Goal: Information Seeking & Learning: Learn about a topic

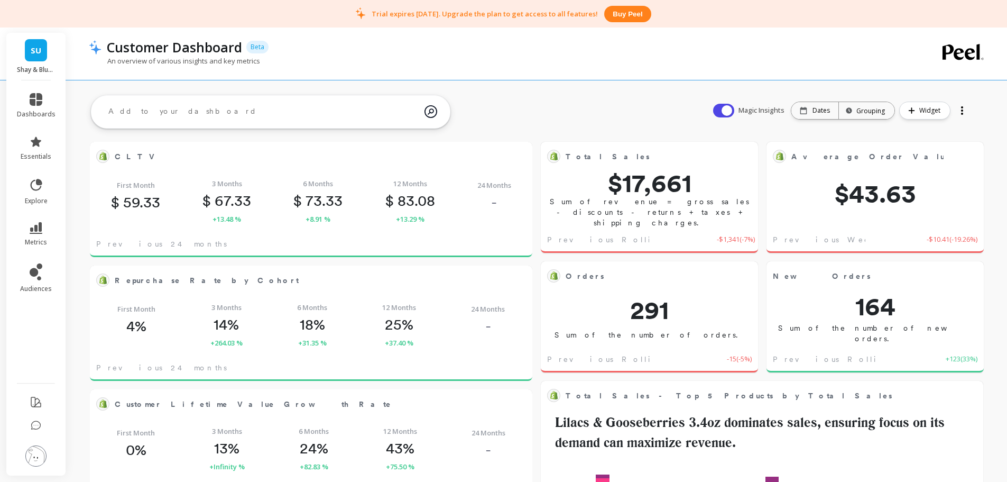
scroll to position [283, 404]
click at [40, 57] on link "SU" at bounding box center [36, 50] width 22 height 22
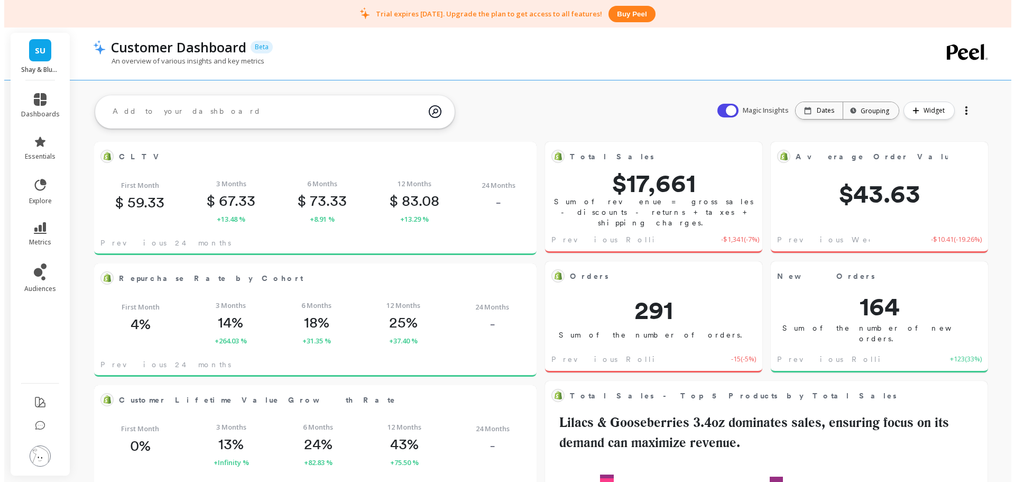
scroll to position [283, 404]
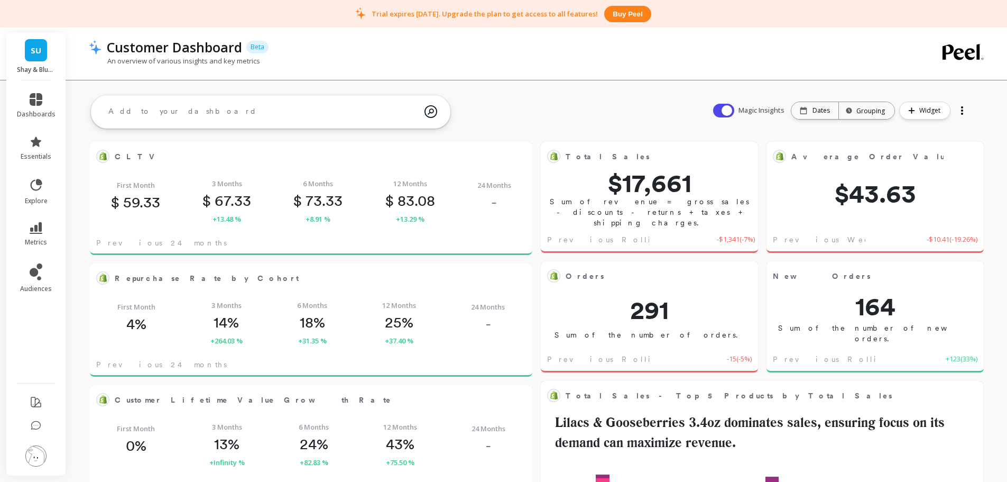
click at [38, 456] on img at bounding box center [35, 455] width 21 height 21
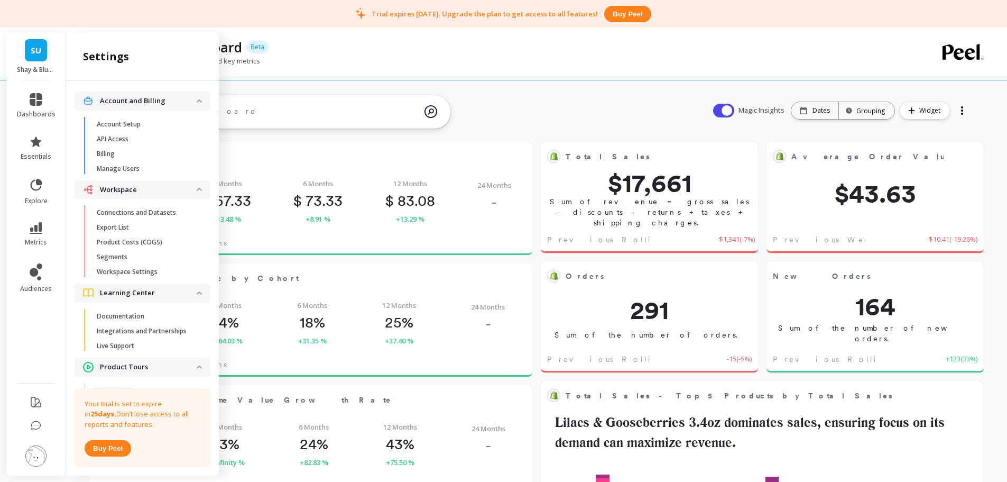
click at [129, 215] on p "Connections and Datasets" at bounding box center [136, 212] width 79 height 8
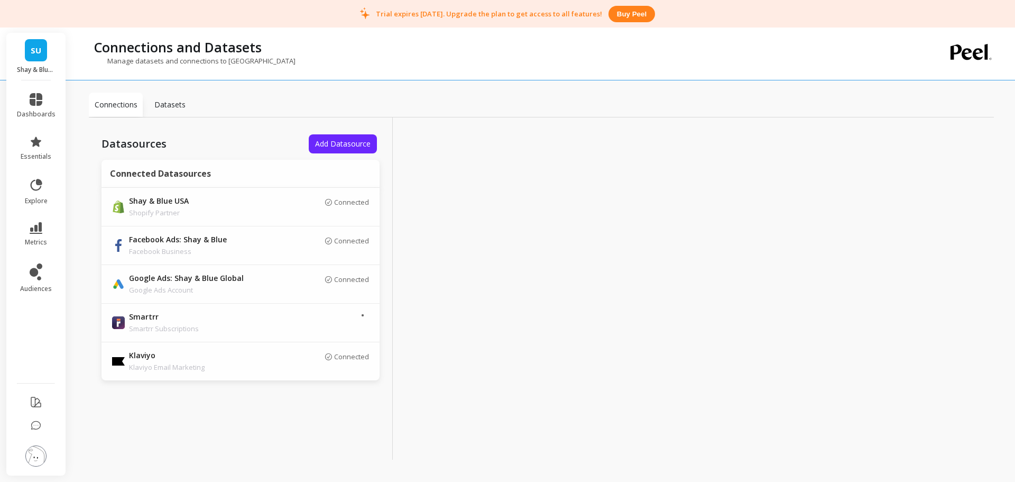
click at [179, 107] on p "Datasets" at bounding box center [169, 104] width 31 height 11
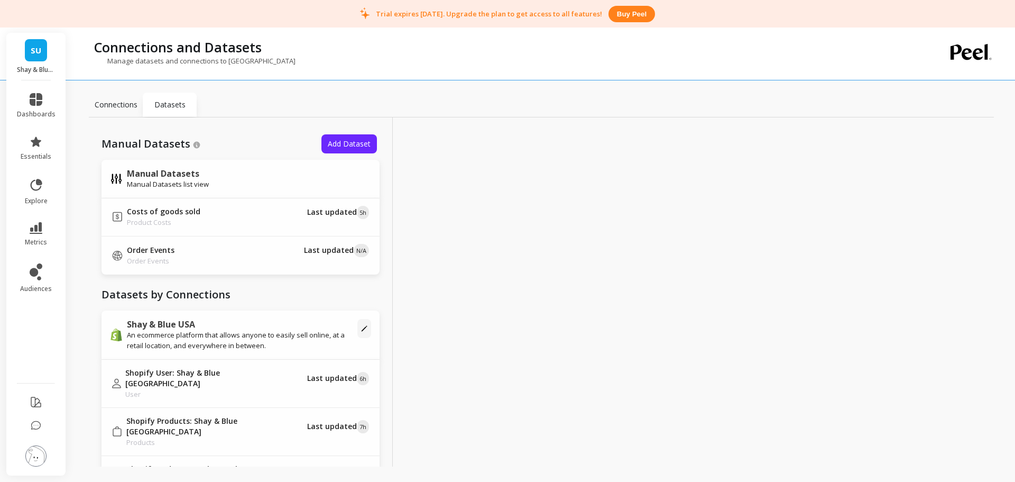
click at [123, 109] on p "Connections" at bounding box center [116, 104] width 43 height 11
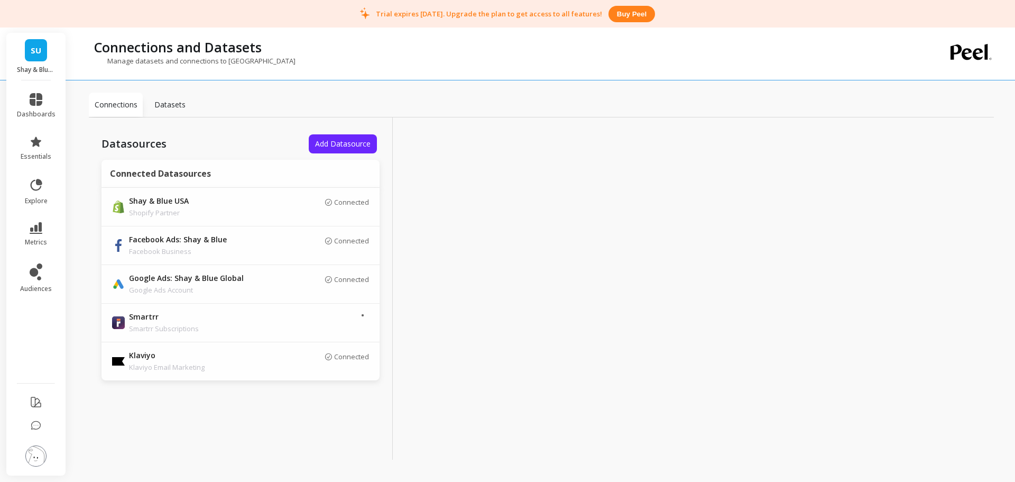
click at [338, 140] on span "Add Datasource" at bounding box center [343, 143] width 56 height 10
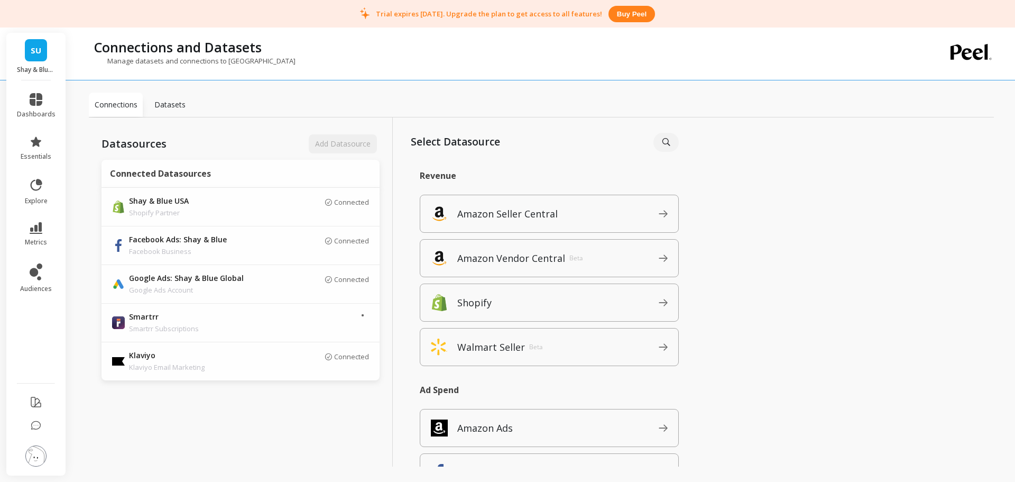
click at [568, 309] on span "Shopify" at bounding box center [557, 302] width 201 height 17
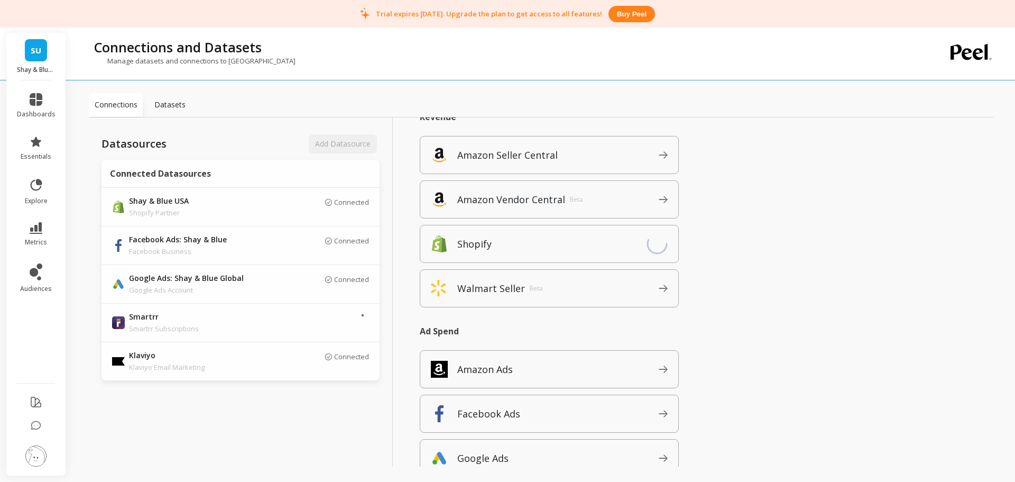
scroll to position [208, 0]
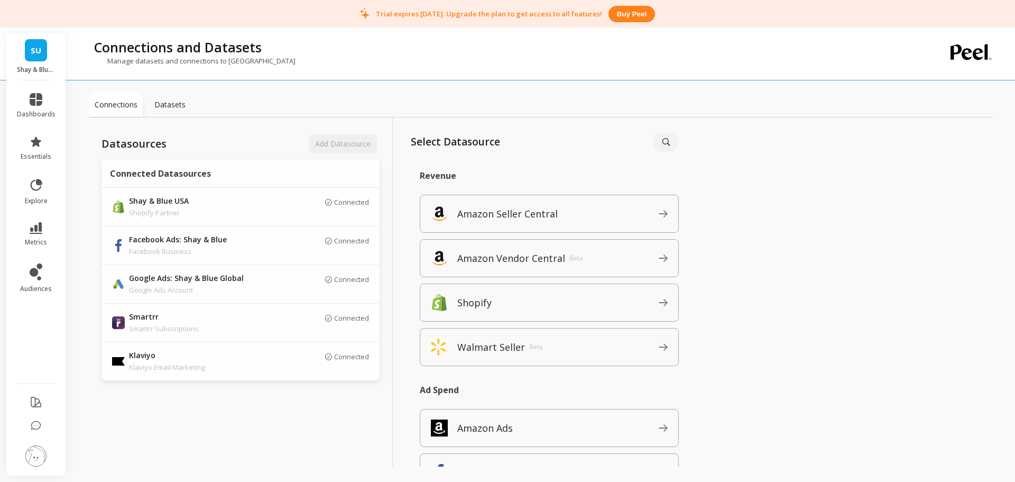
click at [233, 45] on p "Connections and Datasets" at bounding box center [178, 47] width 168 height 18
copy p "Connections and Datasets"
click at [176, 105] on p "Datasets" at bounding box center [169, 104] width 31 height 11
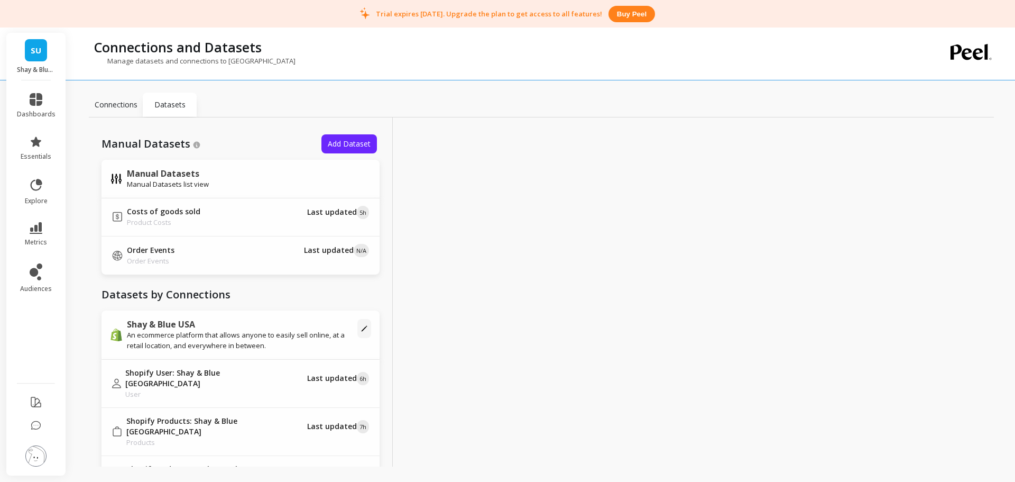
click at [345, 134] on button "Add Dataset" at bounding box center [349, 143] width 56 height 19
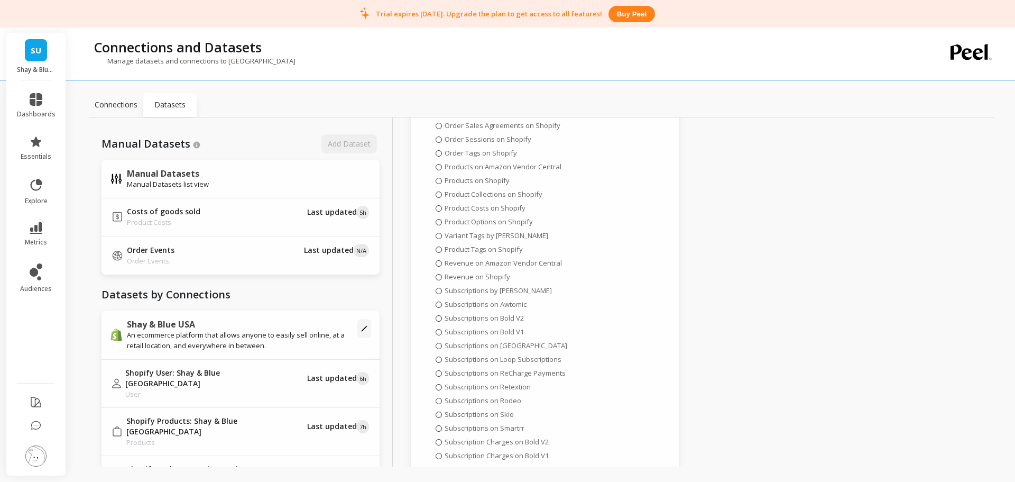
scroll to position [114, 0]
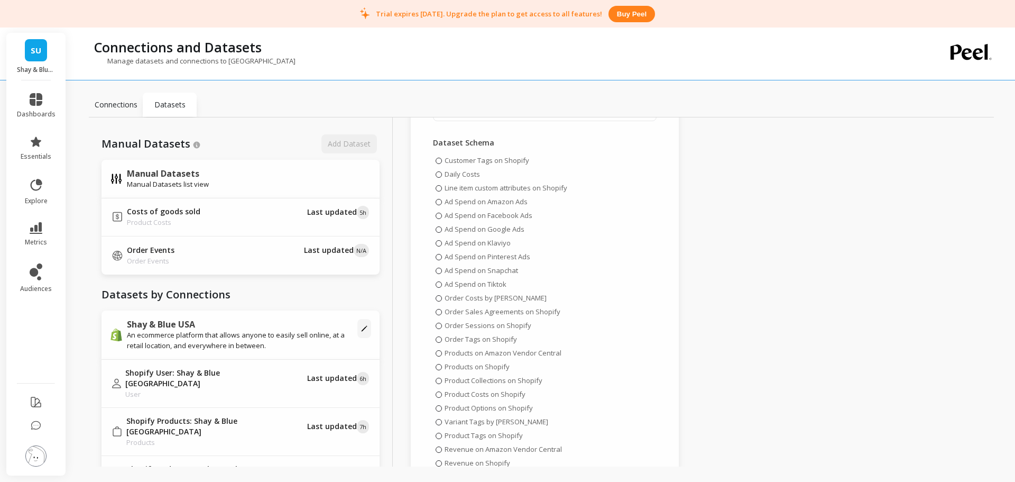
click at [118, 104] on p "Connections" at bounding box center [116, 104] width 43 height 11
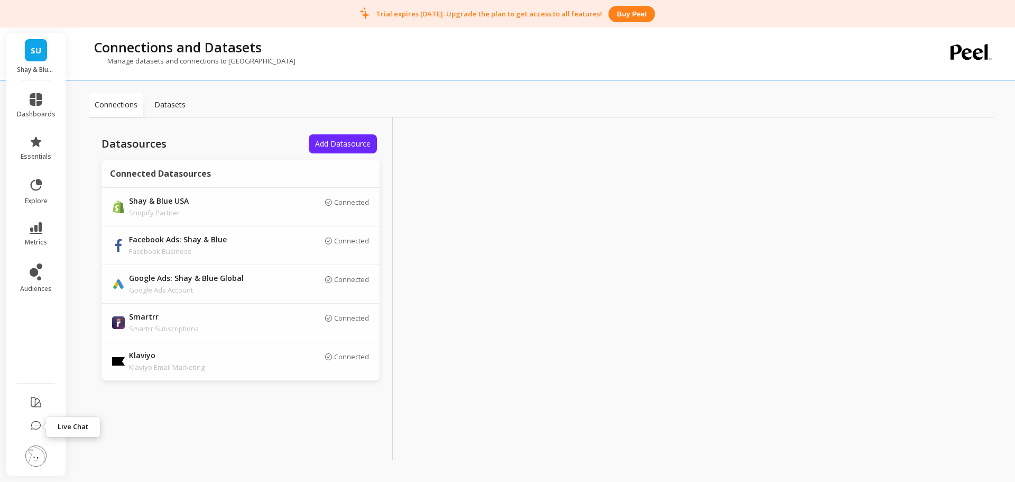
click at [29, 449] on img at bounding box center [35, 455] width 21 height 21
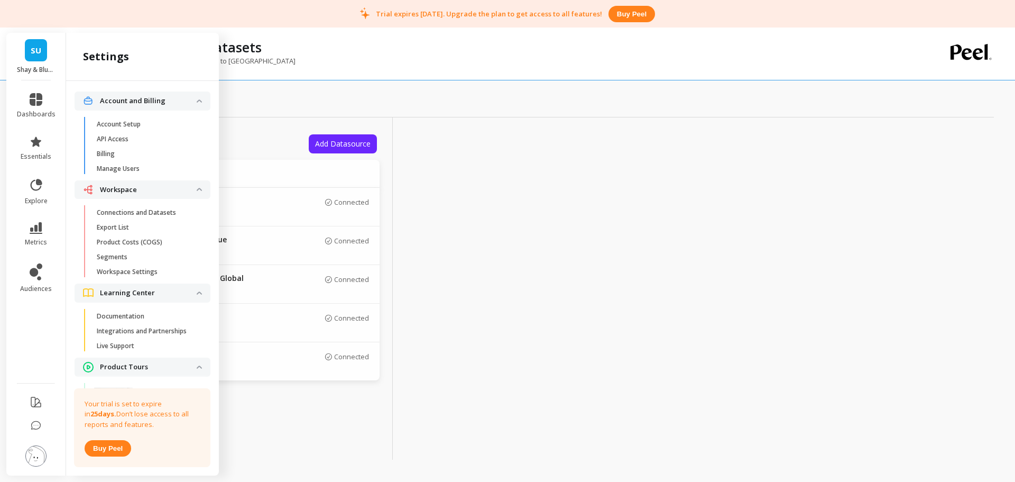
click at [458, 184] on div at bounding box center [545, 288] width 304 height 342
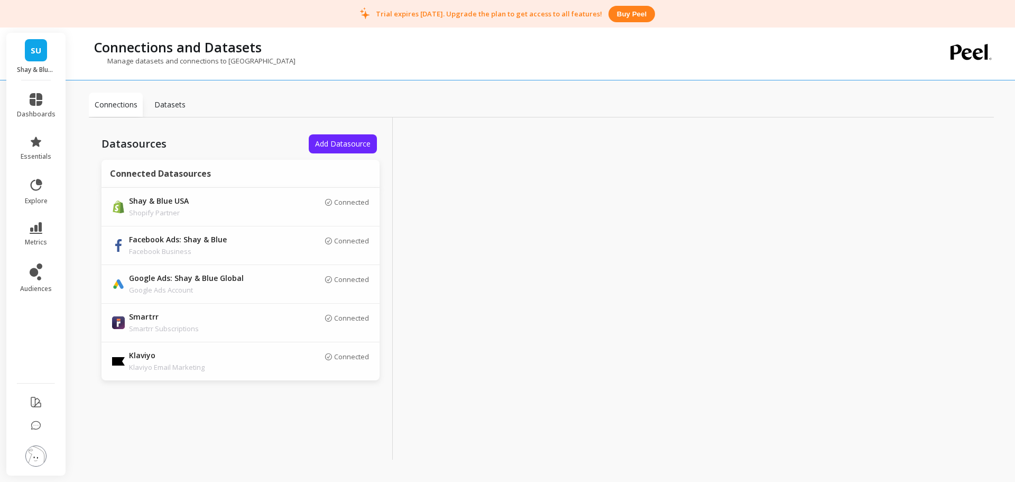
click at [37, 464] on img at bounding box center [35, 455] width 21 height 21
click at [453, 209] on div at bounding box center [545, 288] width 304 height 342
click at [38, 457] on img at bounding box center [35, 455] width 21 height 21
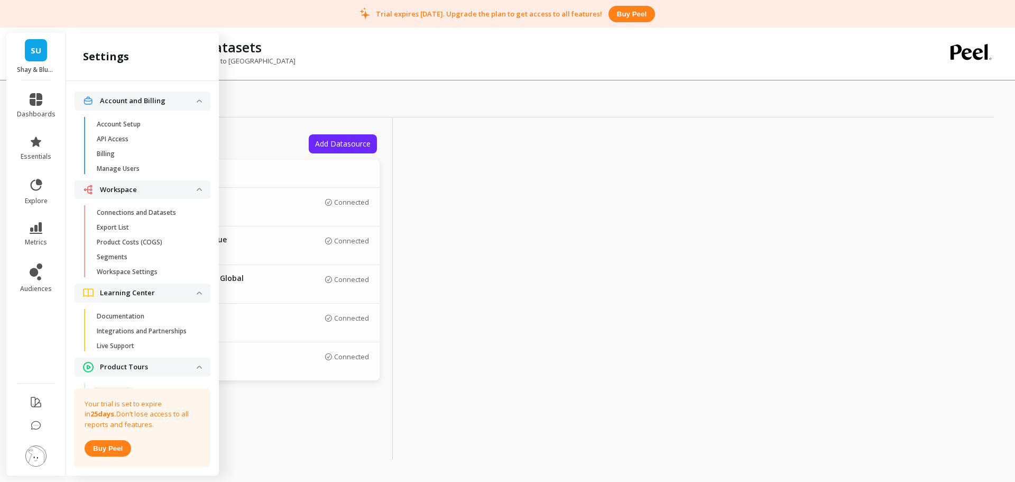
scroll to position [53, 0]
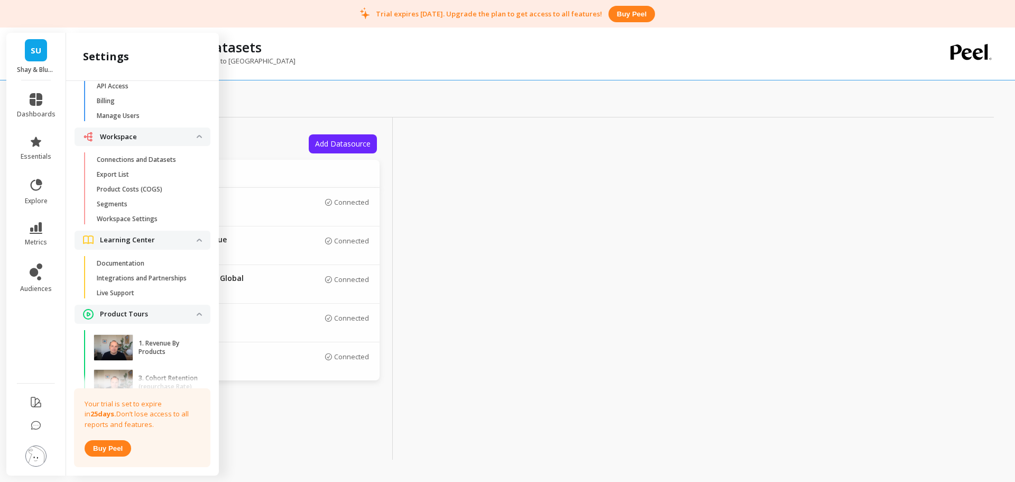
click at [147, 218] on p "Workspace Settings" at bounding box center [127, 219] width 61 height 8
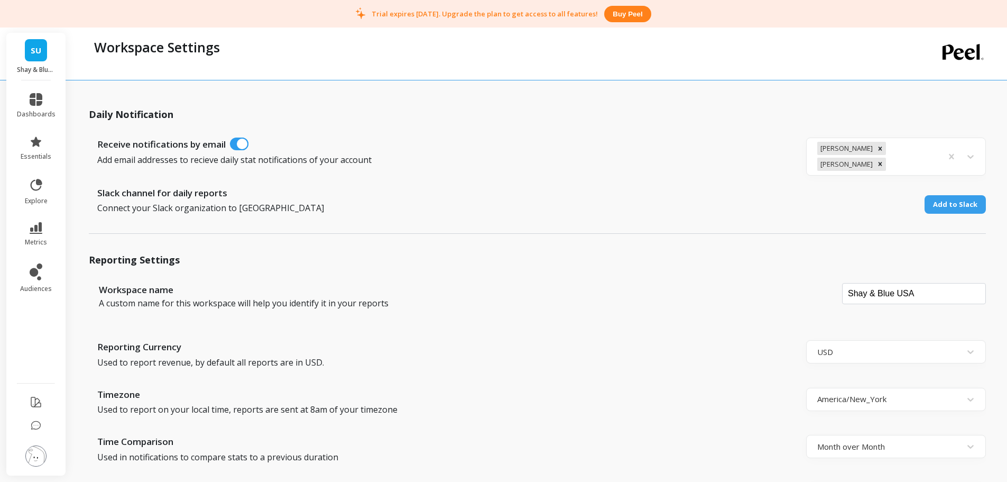
drag, startPoint x: 206, startPoint y: 261, endPoint x: 225, endPoint y: 250, distance: 22.5
drag, startPoint x: 225, startPoint y: 250, endPoint x: 262, endPoint y: 229, distance: 41.9
click at [185, 241] on p "Reporting Settings" at bounding box center [537, 250] width 897 height 34
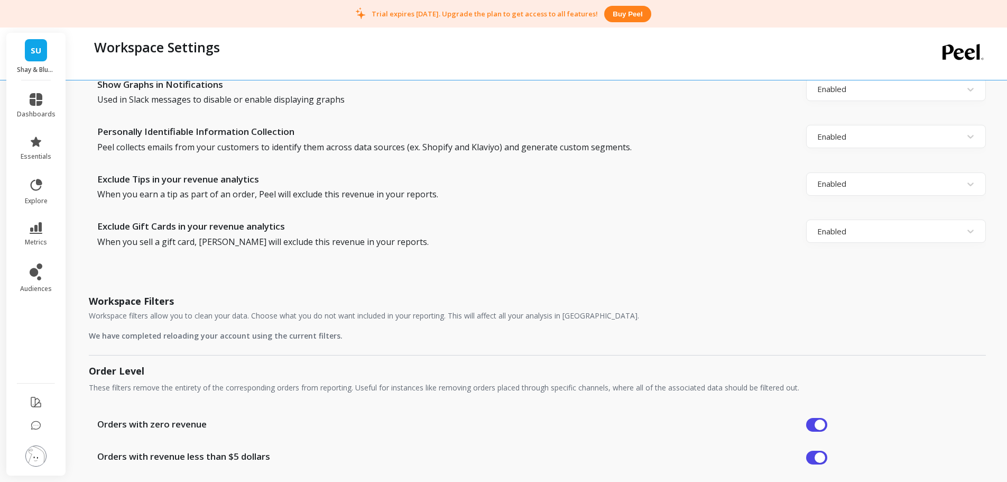
scroll to position [634, 0]
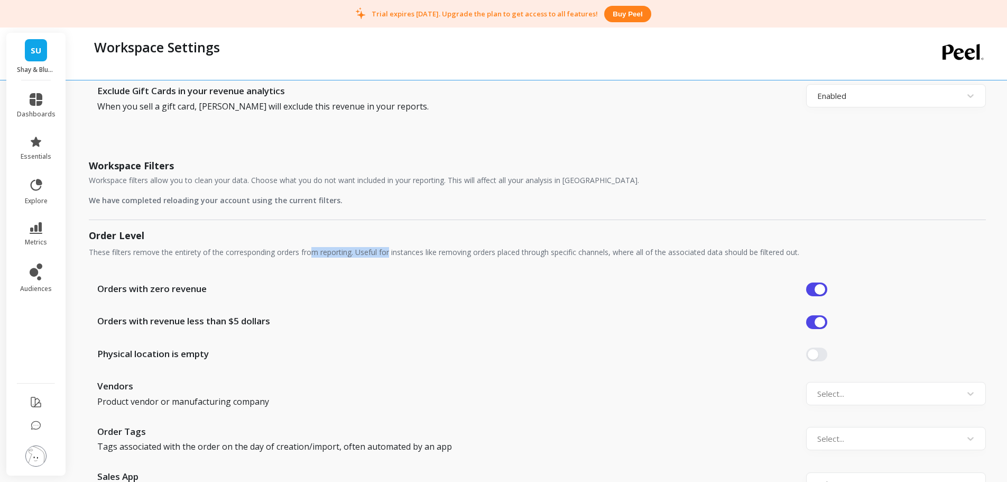
drag, startPoint x: 343, startPoint y: 252, endPoint x: 393, endPoint y: 251, distance: 50.2
click at [393, 251] on p "These filters remove the entirety of the corresponding orders from reporting. U…" at bounding box center [537, 252] width 897 height 11
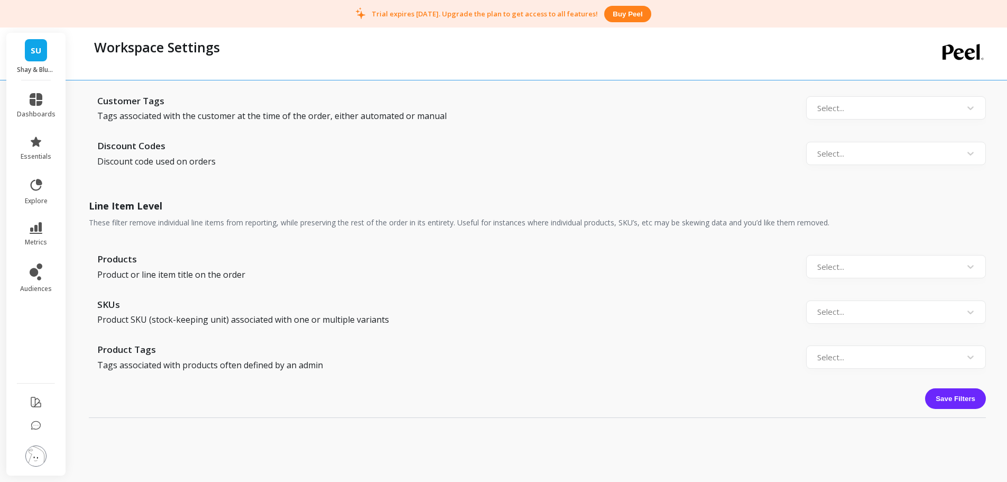
scroll to position [1057, 0]
click at [839, 264] on div at bounding box center [886, 264] width 138 height 14
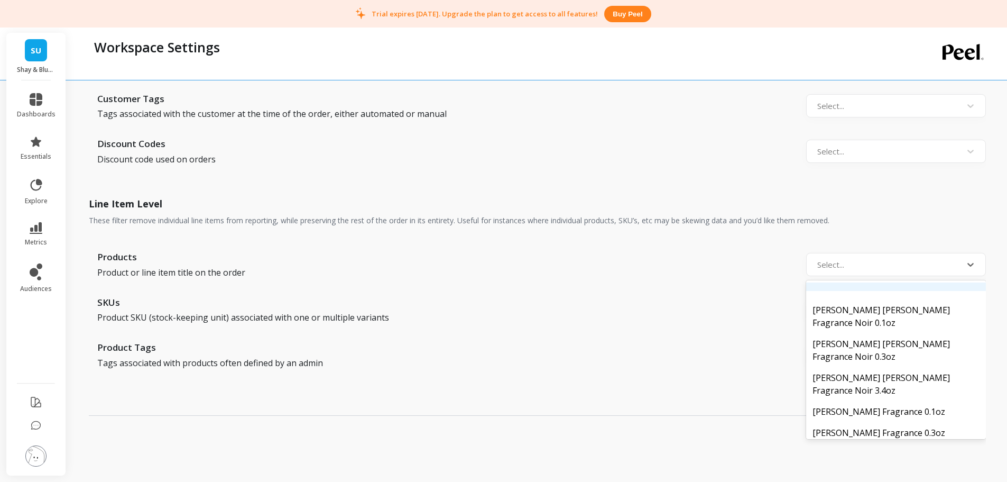
click at [818, 243] on div "Products Product or line item title on the order 150 results available. Use Up …" at bounding box center [537, 309] width 897 height 153
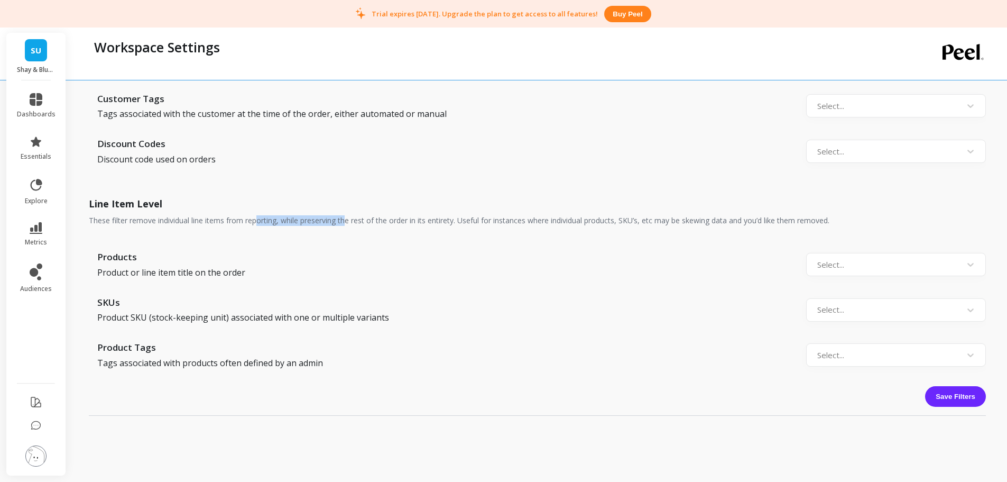
drag, startPoint x: 258, startPoint y: 224, endPoint x: 348, endPoint y: 224, distance: 89.9
click at [348, 224] on p "These filter remove individual line items from reporting, while preserving the …" at bounding box center [537, 220] width 897 height 11
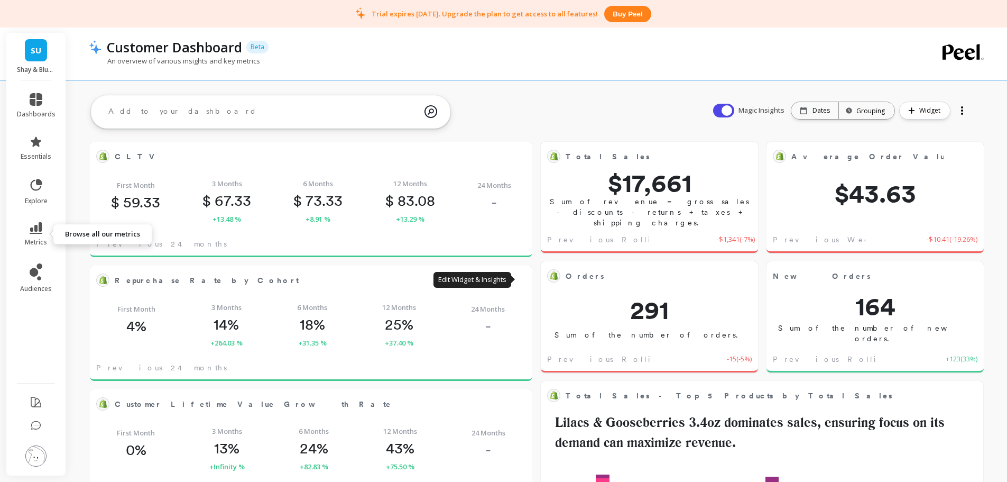
click at [36, 231] on icon at bounding box center [36, 228] width 13 height 12
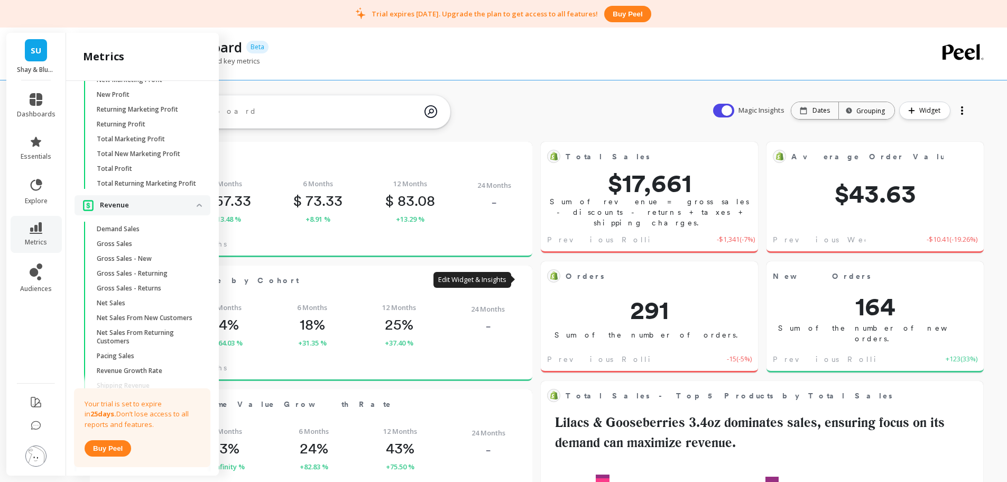
scroll to position [2335, 0]
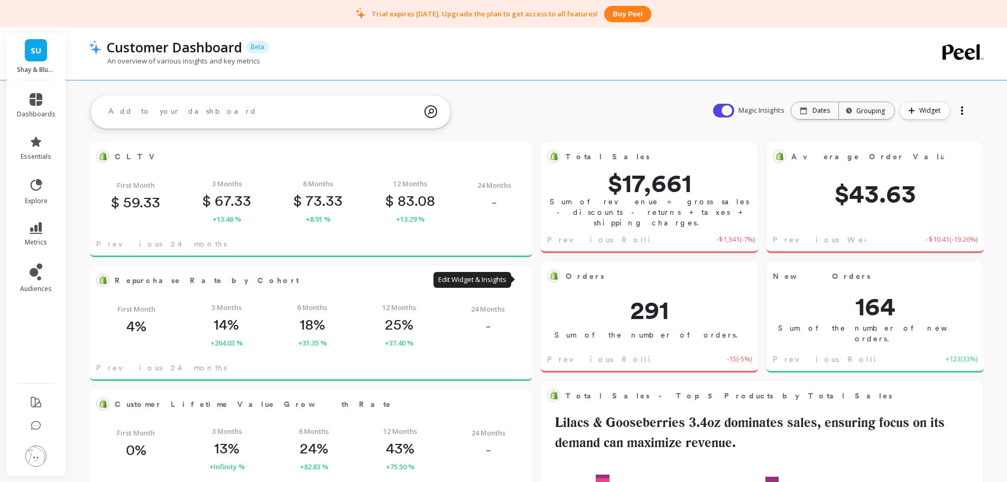
click at [317, 55] on div "Customer Dashboard Beta" at bounding box center [500, 47] width 798 height 18
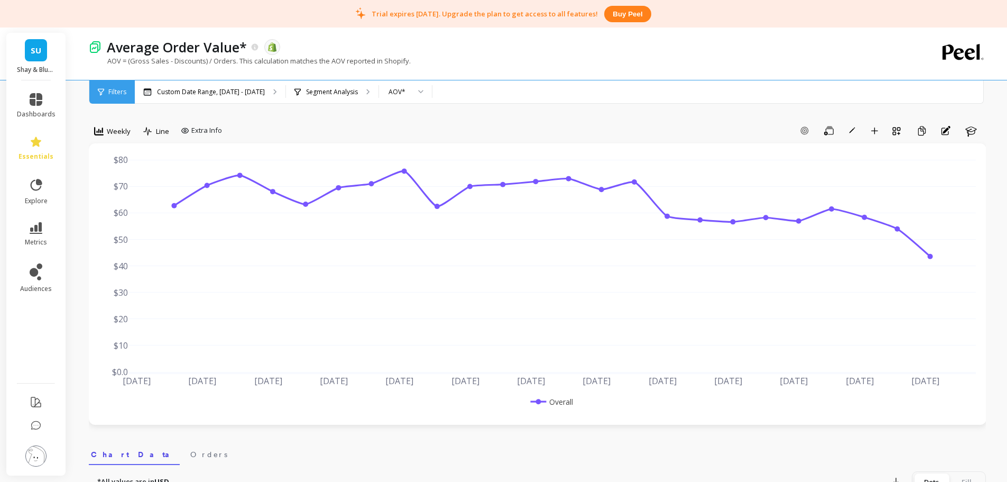
click at [251, 48] on icon at bounding box center [255, 47] width 9 height 9
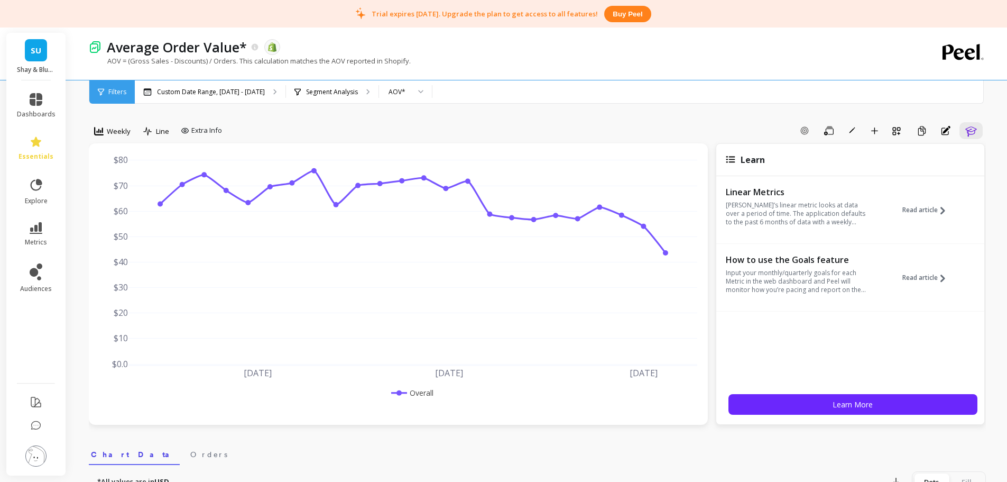
click at [816, 195] on p "Linear Metrics" at bounding box center [798, 192] width 145 height 11
click at [817, 205] on p "[PERSON_NAME]’s linear metric looks at data over a period of time. The applicat…" at bounding box center [798, 213] width 145 height 25
click at [930, 212] on span "Read article" at bounding box center [919, 210] width 35 height 8
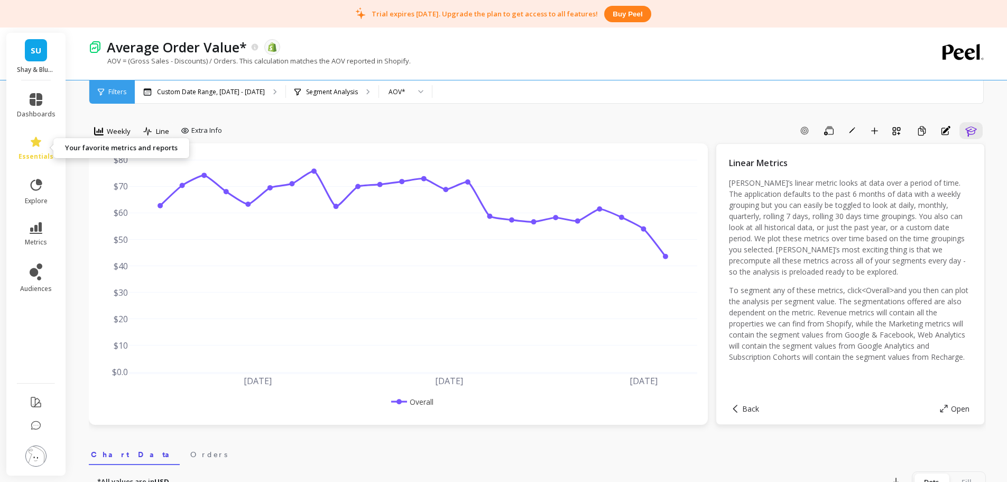
click at [43, 143] on link "essentials" at bounding box center [36, 147] width 39 height 25
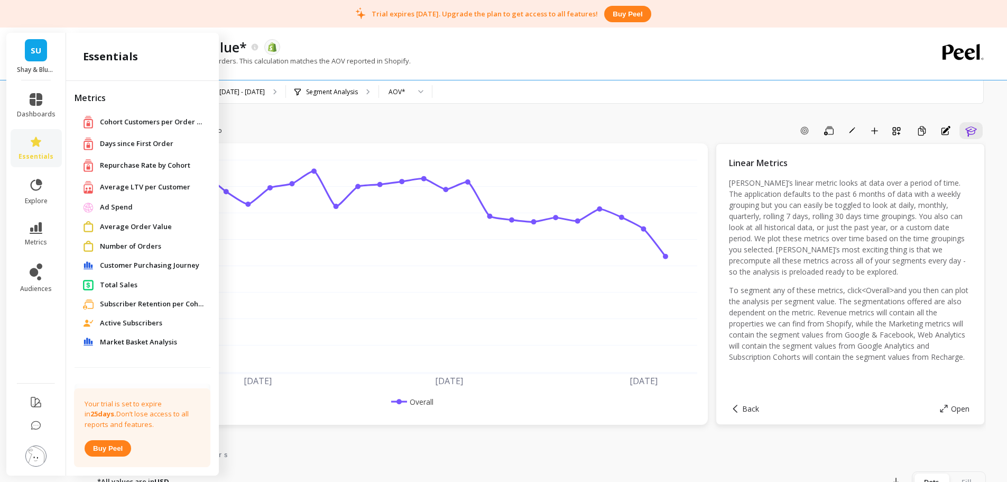
click at [149, 224] on span "Average Order Value" at bounding box center [136, 226] width 72 height 11
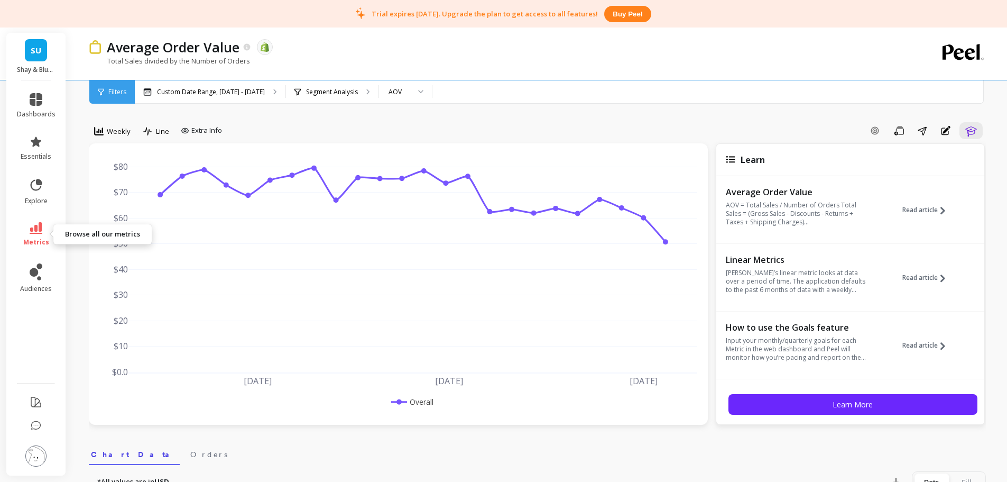
click at [33, 235] on link "metrics" at bounding box center [36, 234] width 39 height 24
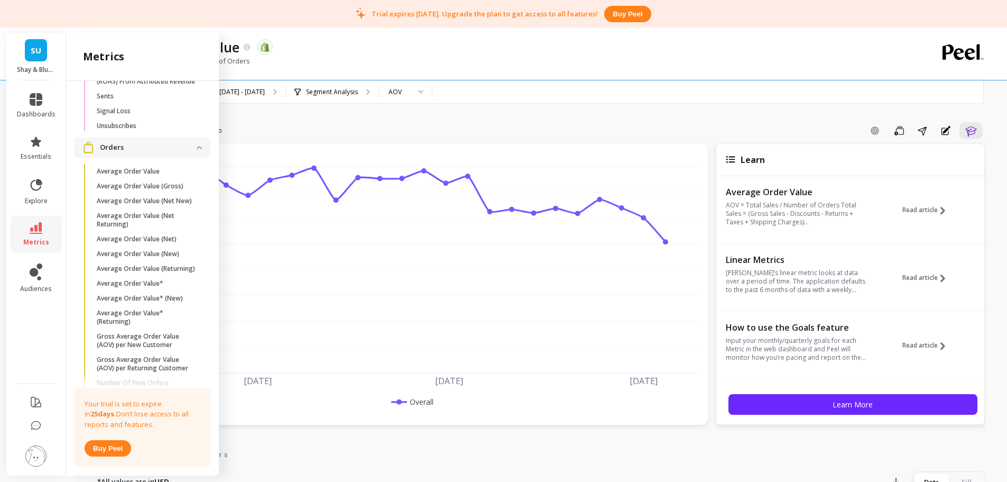
scroll to position [1745, 0]
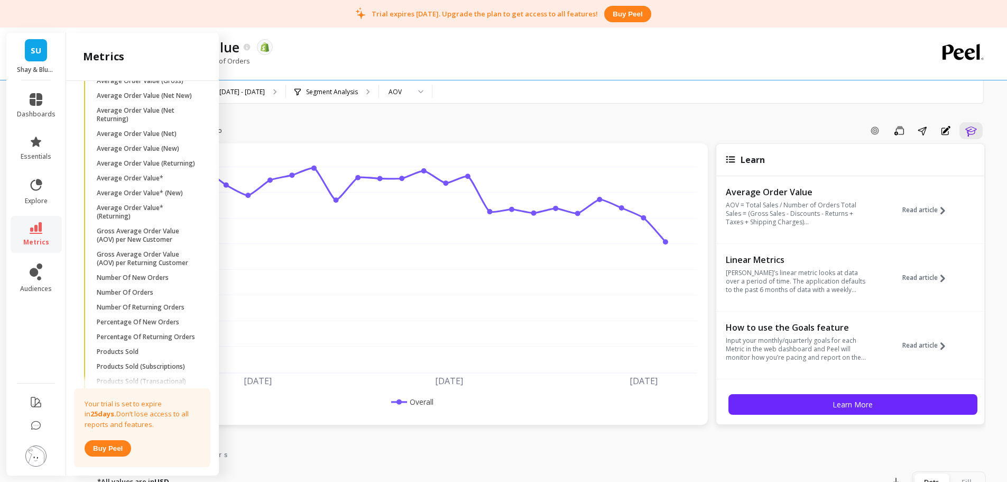
click at [155, 182] on p "Average Order Value*" at bounding box center [130, 178] width 67 height 8
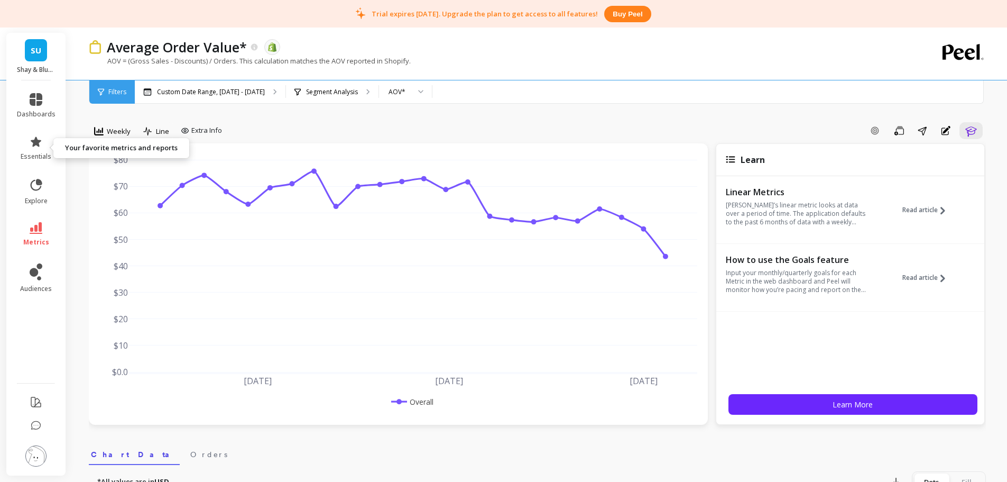
click at [31, 145] on icon at bounding box center [36, 141] width 13 height 13
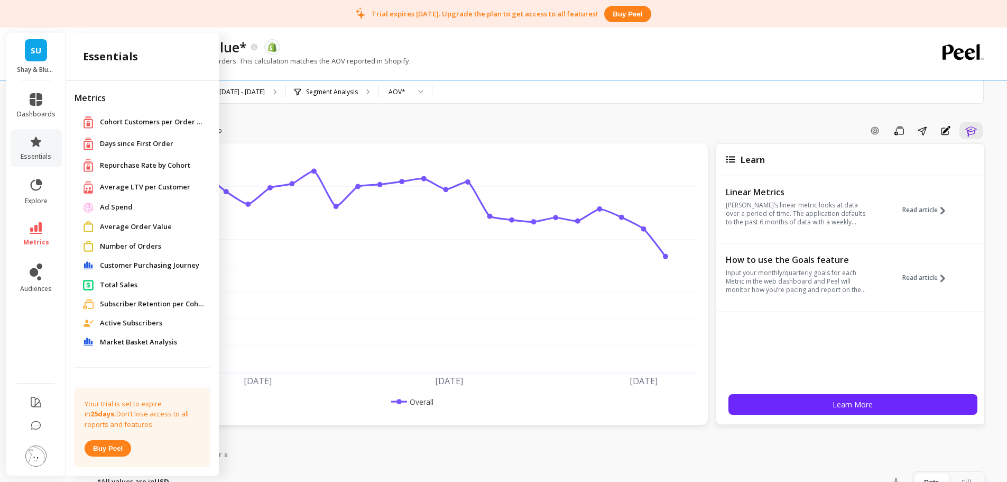
click at [138, 225] on span "Average Order Value" at bounding box center [136, 226] width 72 height 11
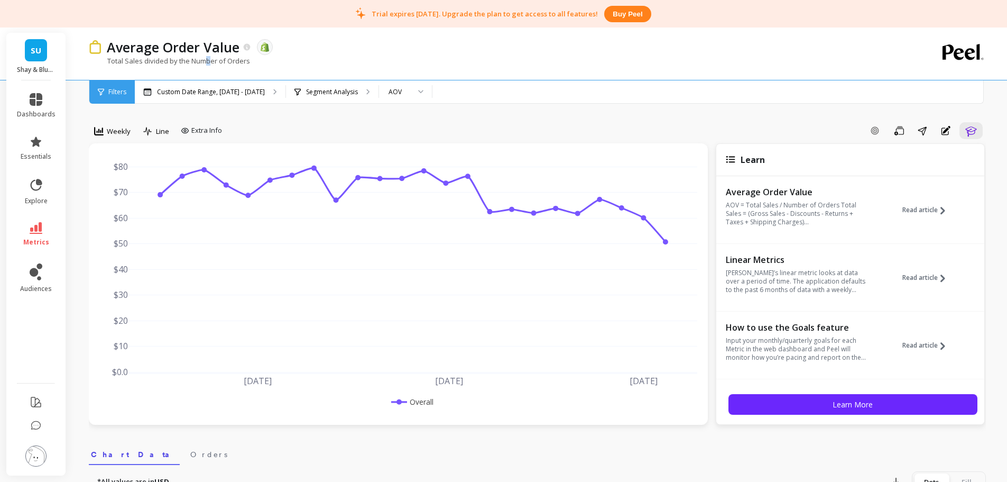
drag, startPoint x: 204, startPoint y: 59, endPoint x: 211, endPoint y: 59, distance: 7.4
click at [211, 59] on p "Total Sales divided by the Number of Orders" at bounding box center [169, 61] width 161 height 10
click at [39, 152] on span "essentials" at bounding box center [36, 156] width 31 height 8
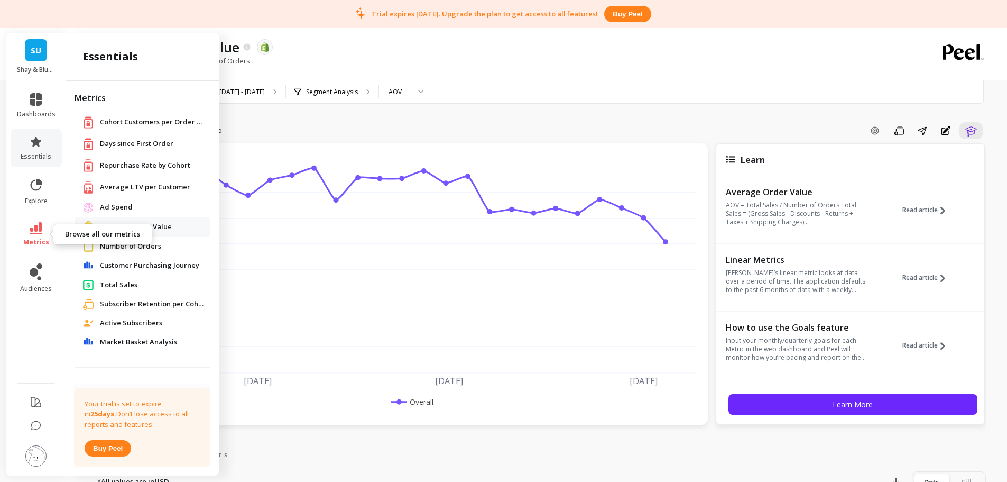
click at [43, 230] on link "metrics" at bounding box center [36, 234] width 39 height 24
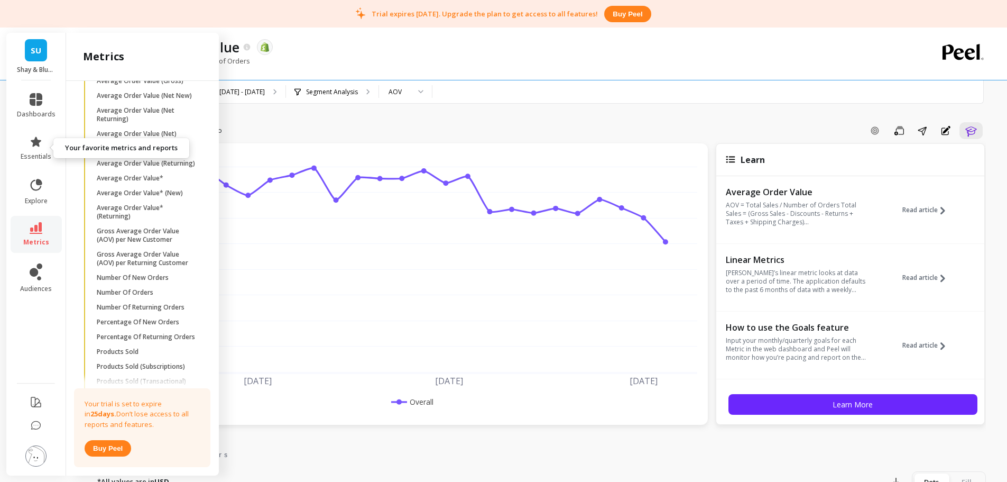
click at [38, 145] on icon at bounding box center [36, 141] width 11 height 10
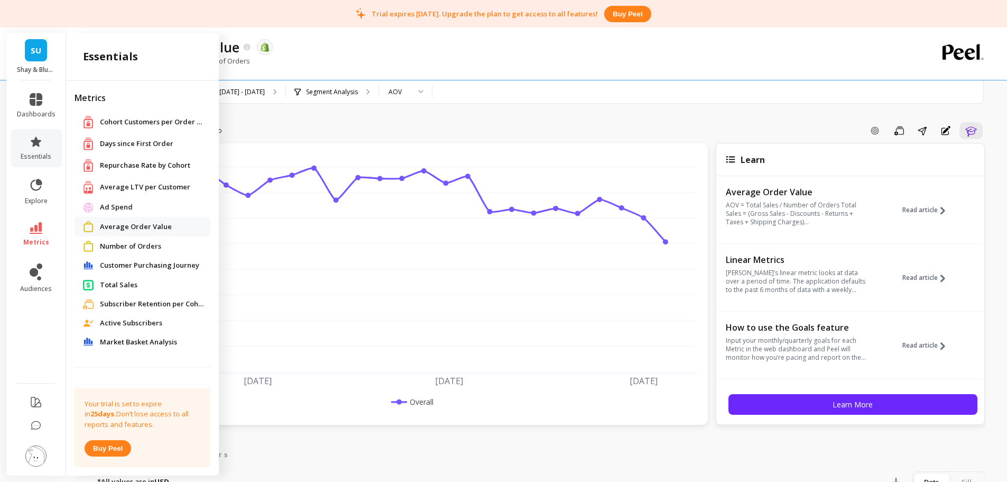
click at [37, 143] on icon at bounding box center [36, 141] width 11 height 10
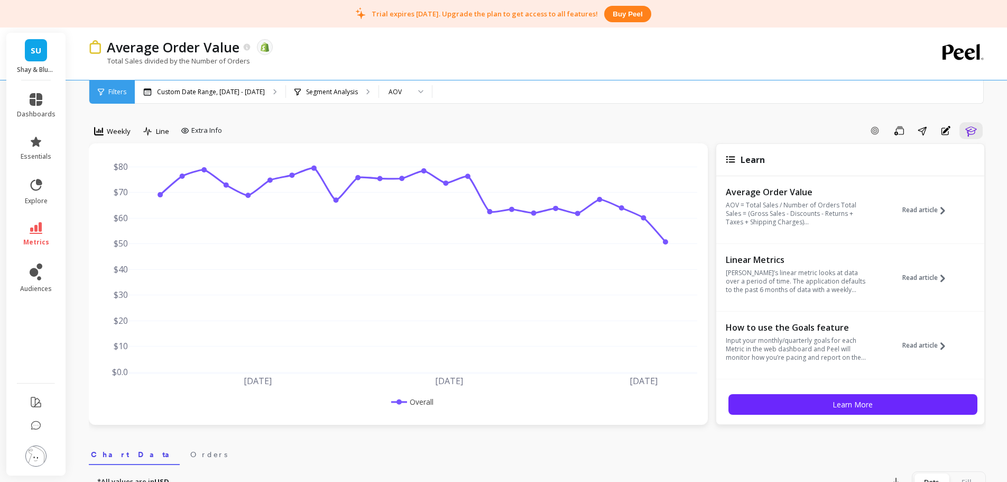
click at [22, 226] on link "metrics" at bounding box center [36, 234] width 39 height 24
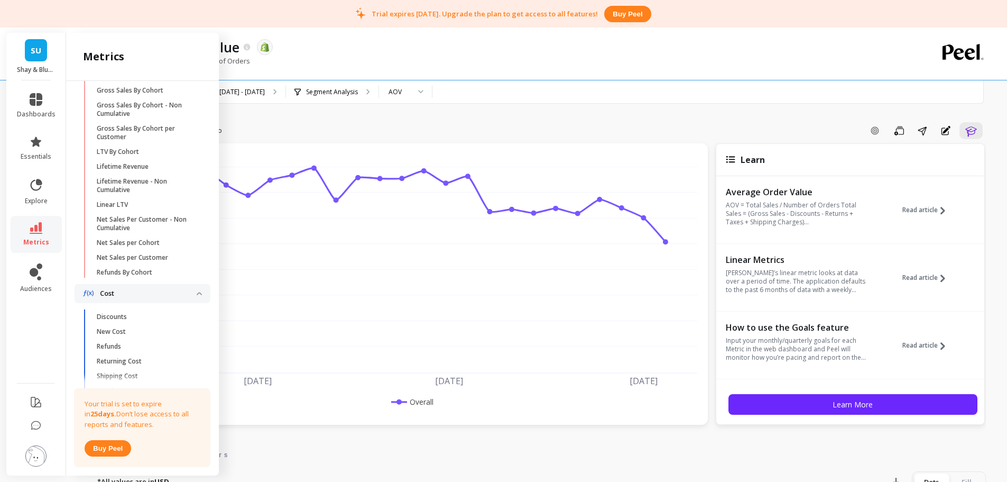
scroll to position [123, 0]
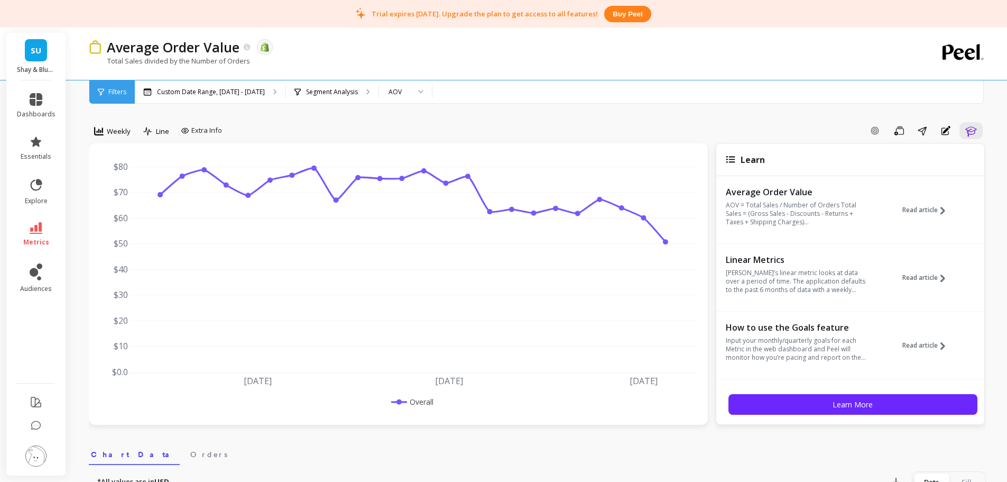
click at [458, 133] on div "Add Goal Save Share Annotations Learn" at bounding box center [606, 130] width 760 height 17
click at [399, 96] on div "AOV" at bounding box center [399, 92] width 21 height 10
click at [337, 91] on p "Segment Analysis" at bounding box center [332, 92] width 52 height 8
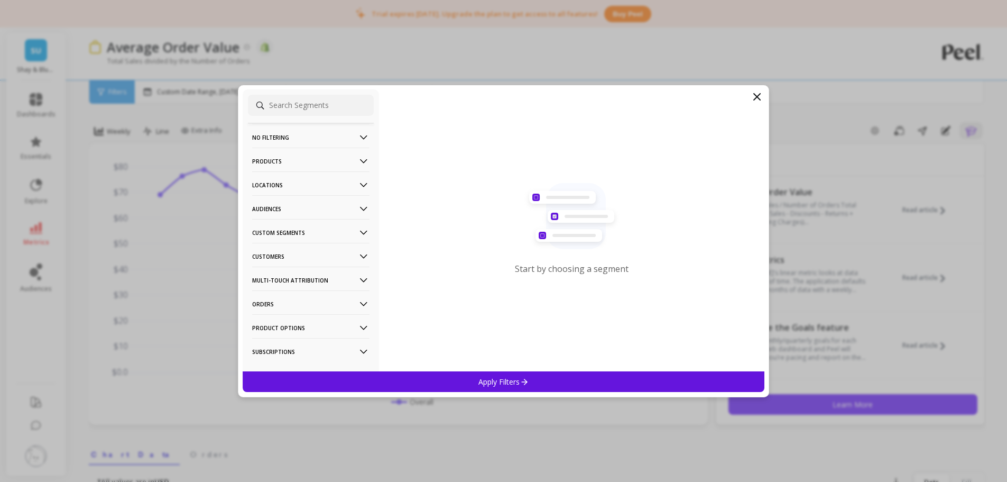
click at [461, 86] on div "No filtering Overall Products Product Collections Product Tags Product Types Pr…" at bounding box center [504, 241] width 532 height 312
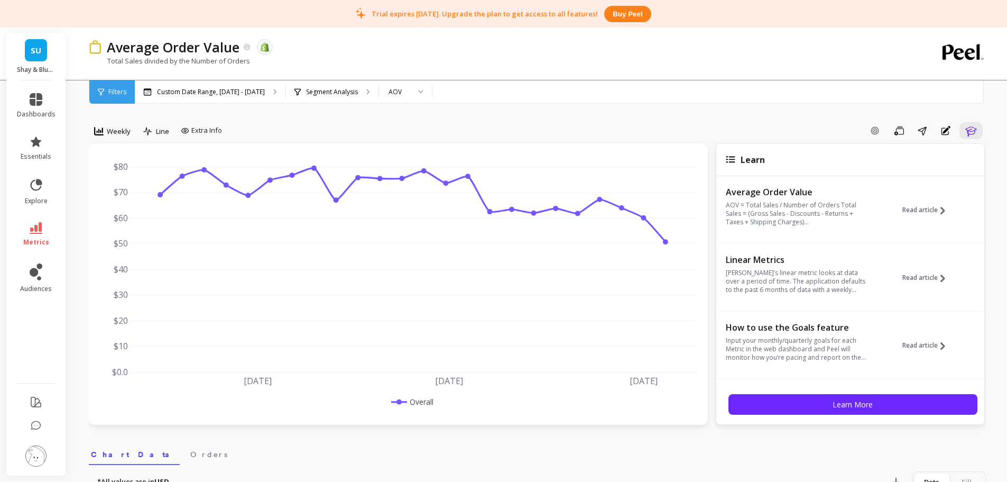
click at [398, 89] on div "AOV" at bounding box center [399, 92] width 21 height 10
click at [396, 142] on div "AOV*" at bounding box center [405, 141] width 39 height 10
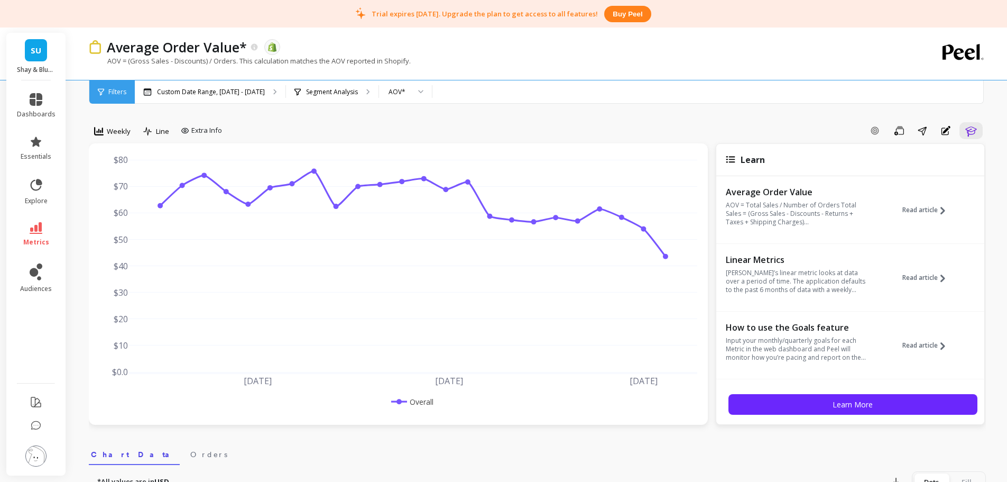
click at [401, 90] on div "AOV*" at bounding box center [398, 92] width 23 height 10
click at [402, 123] on div "AOV" at bounding box center [405, 121] width 39 height 10
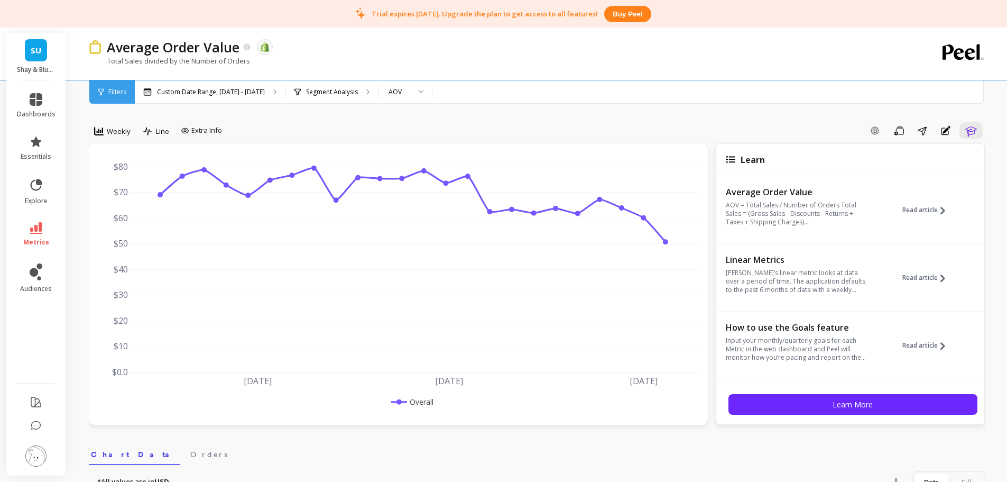
click at [397, 90] on div "AOV" at bounding box center [399, 92] width 21 height 10
click at [399, 140] on div "AOV*" at bounding box center [405, 141] width 39 height 10
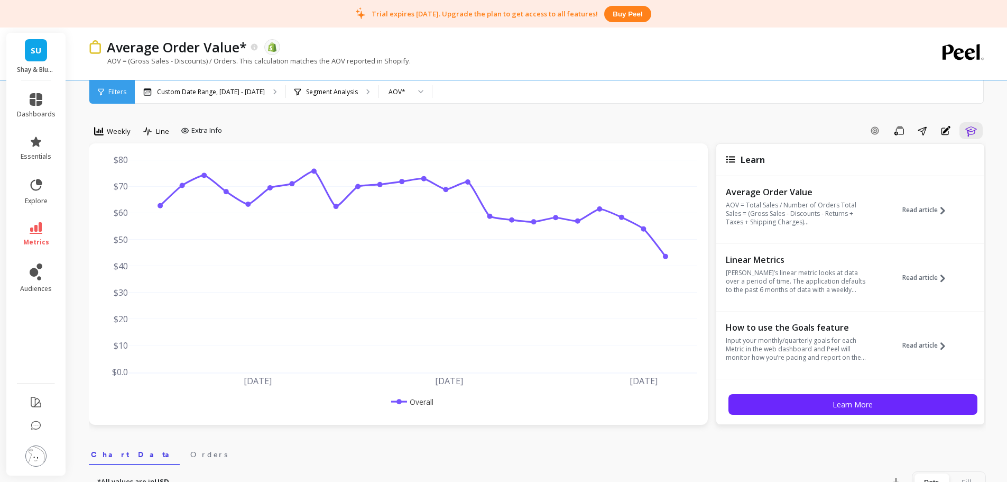
click at [301, 134] on div "Add Goal Save Share Annotations Learn" at bounding box center [606, 130] width 760 height 17
click at [412, 88] on div at bounding box center [417, 91] width 13 height 23
click at [407, 126] on div "AOV" at bounding box center [406, 121] width 52 height 19
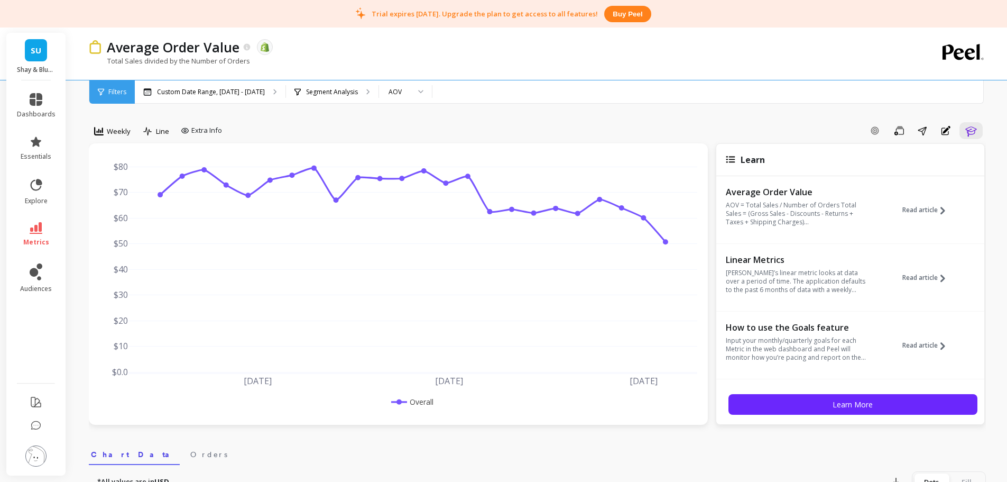
click at [391, 99] on div "AOV" at bounding box center [405, 91] width 53 height 23
click at [405, 144] on div "AOV*" at bounding box center [405, 141] width 39 height 10
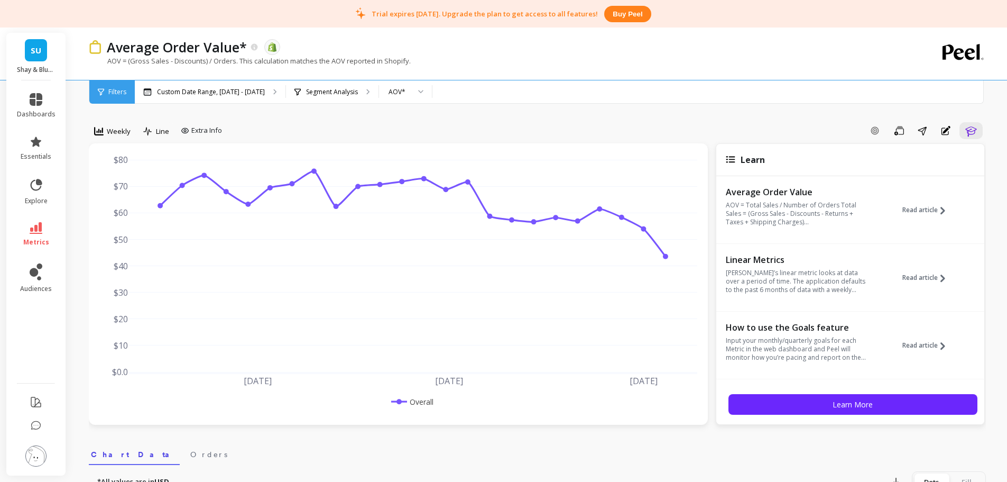
click at [378, 60] on p "AOV = (Gross Sales - Discounts) / Orders. This calculation matches the AOV repo…" at bounding box center [250, 61] width 322 height 10
click at [183, 93] on p "Custom Date Range, [DATE] - [DATE]" at bounding box center [211, 92] width 108 height 8
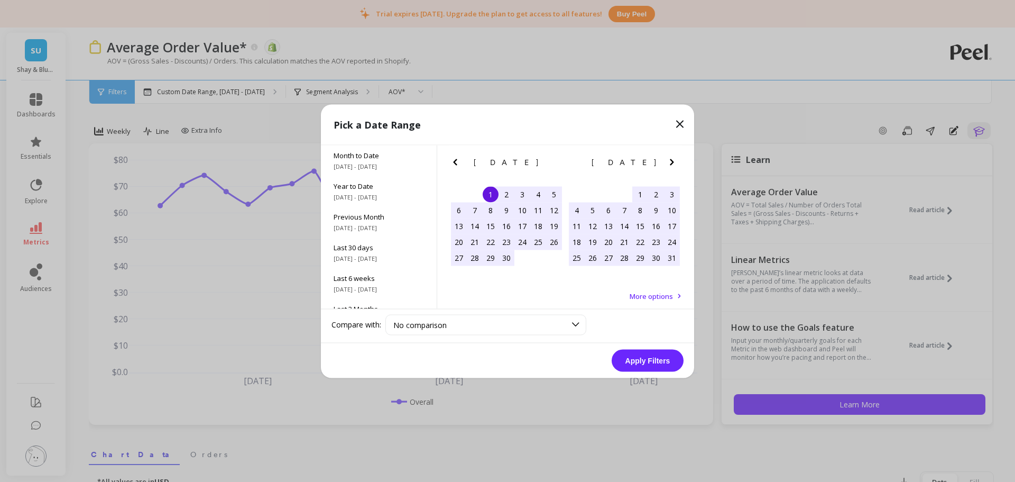
click at [372, 189] on span "Year to Date" at bounding box center [379, 186] width 90 height 10
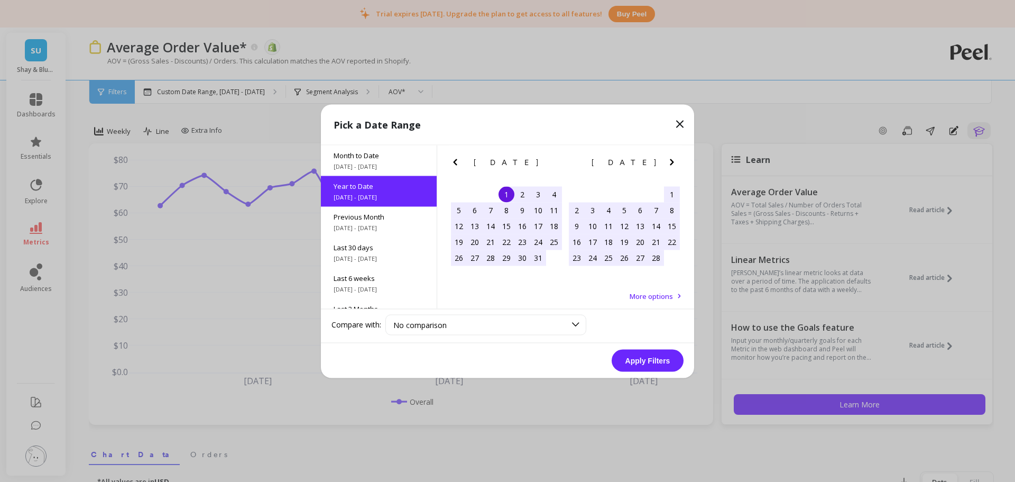
click at [635, 357] on button "Apply Filters" at bounding box center [648, 360] width 72 height 22
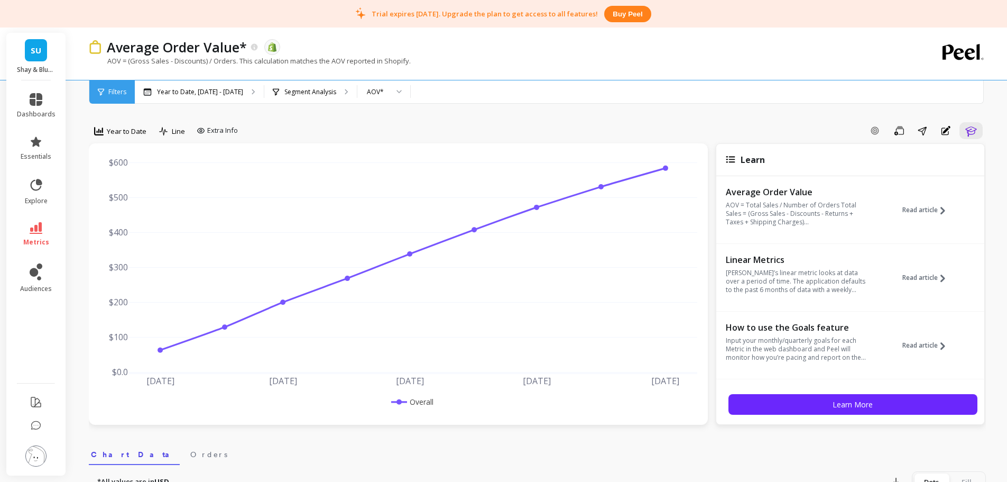
click at [174, 128] on span "Line" at bounding box center [178, 131] width 13 height 10
click at [196, 178] on div "Bar" at bounding box center [193, 175] width 60 height 10
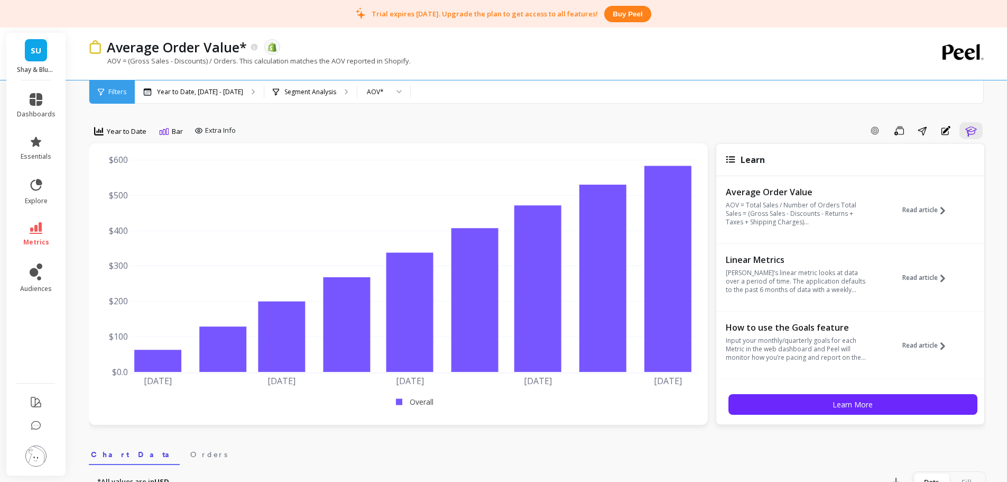
click at [486, 123] on div "Add Goal Save Share Annotations Learn" at bounding box center [613, 130] width 746 height 17
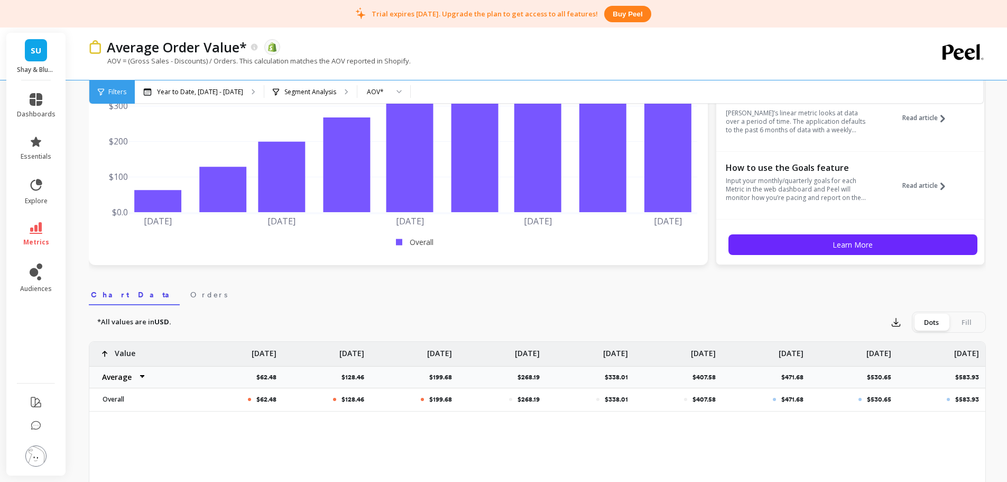
scroll to position [53, 0]
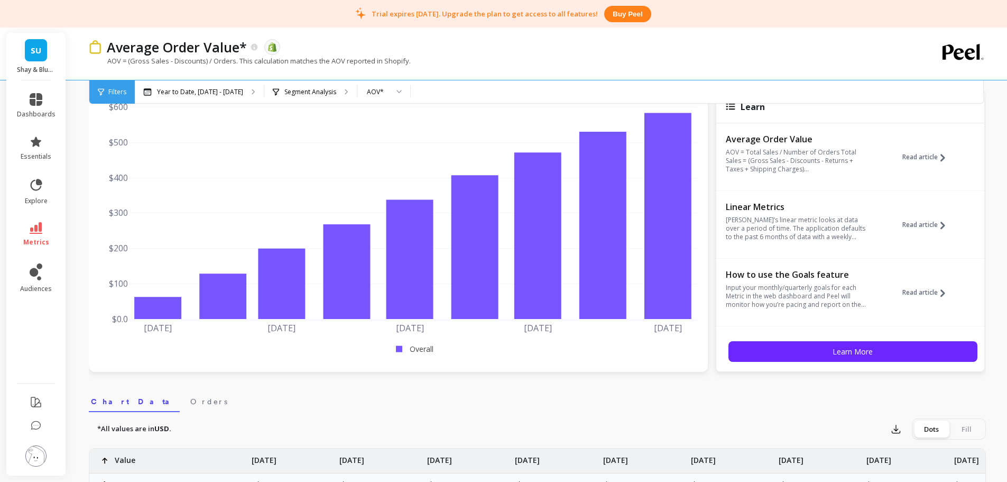
click at [397, 90] on icon at bounding box center [399, 91] width 5 height 2
click at [386, 119] on div "AOV" at bounding box center [383, 121] width 39 height 10
drag, startPoint x: 479, startPoint y: 86, endPoint x: 363, endPoint y: 97, distance: 116.8
click at [478, 87] on div "Year to Date, [DATE] - [DATE] Segment Analysis option AOV, selected. AOV" at bounding box center [582, 91] width 894 height 23
click at [367, 96] on div "AOV" at bounding box center [377, 92] width 21 height 10
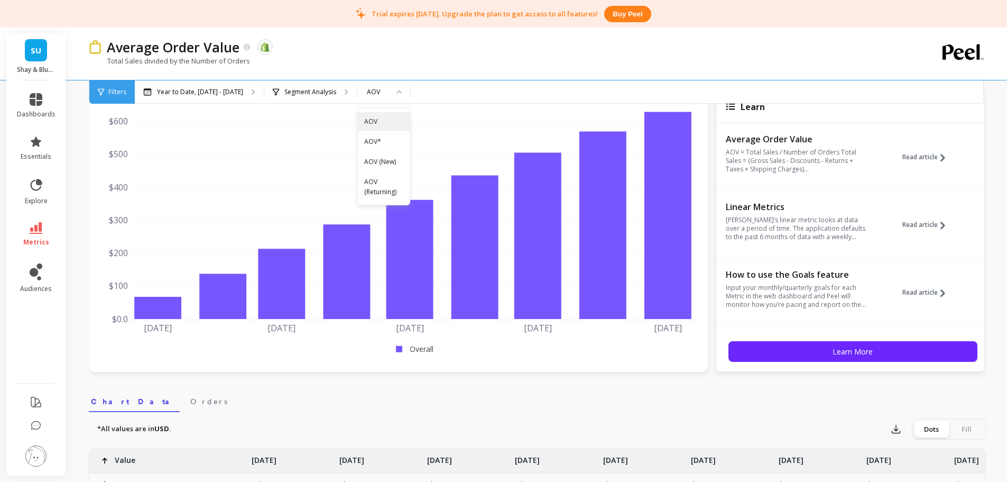
click at [378, 167] on div "AOV (New)" at bounding box center [384, 161] width 52 height 19
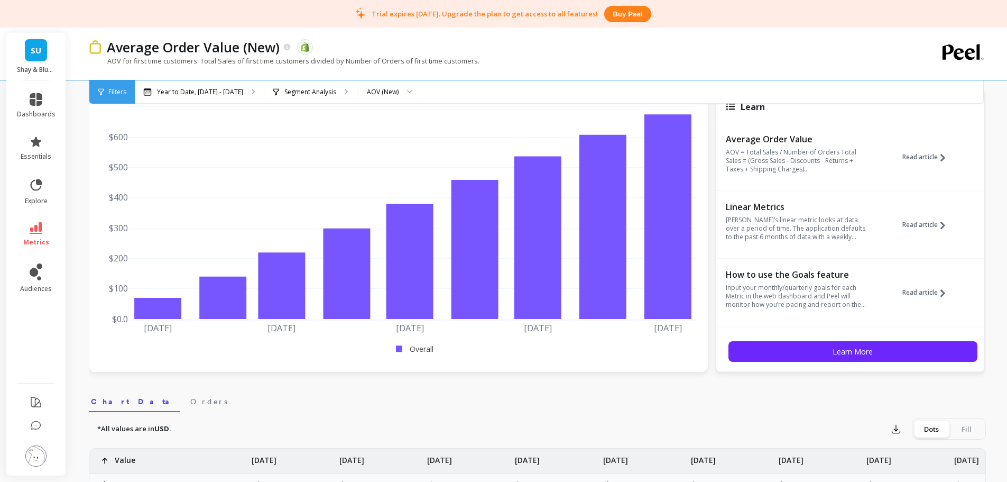
click at [375, 95] on div "AOV (New)" at bounding box center [383, 92] width 32 height 10
click at [384, 122] on div "AOV" at bounding box center [389, 121] width 50 height 10
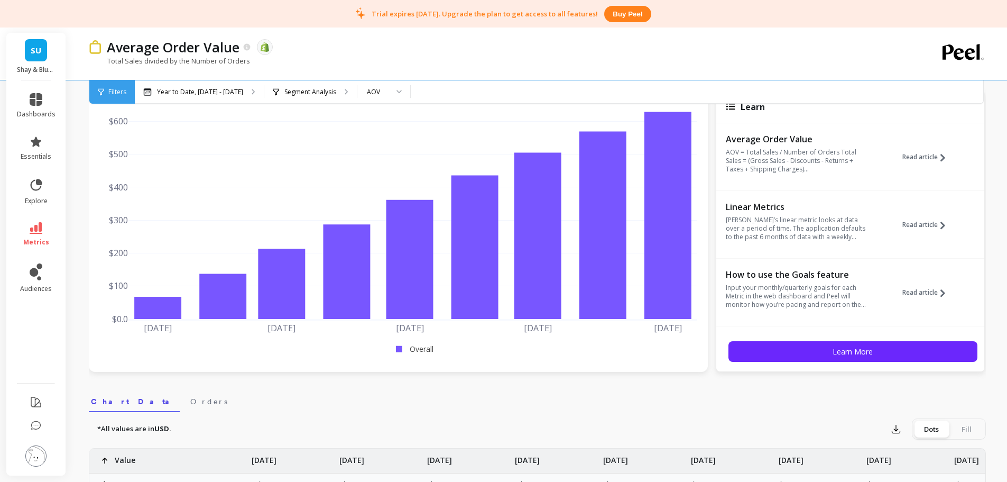
click at [430, 87] on div "Year to Date, [DATE] - [DATE] Segment Analysis option AOV, selected. AOV" at bounding box center [582, 91] width 894 height 23
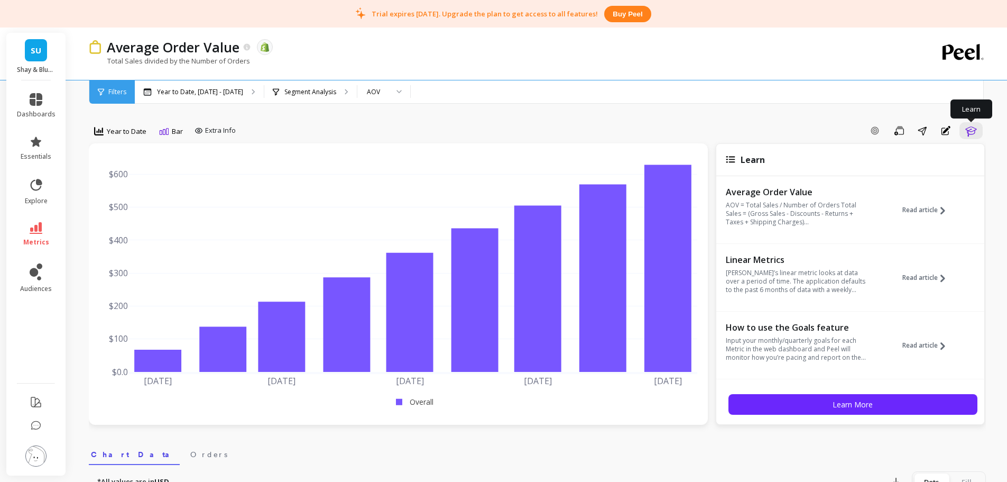
click at [969, 130] on icon "button" at bounding box center [971, 130] width 13 height 13
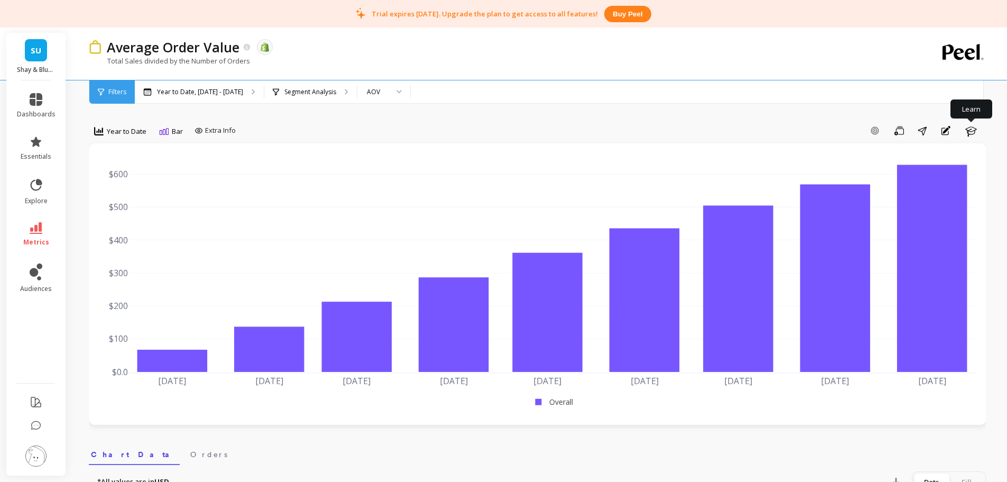
click at [130, 131] on span "Year to Date" at bounding box center [127, 131] width 40 height 10
click at [118, 162] on div "All" at bounding box center [127, 155] width 73 height 19
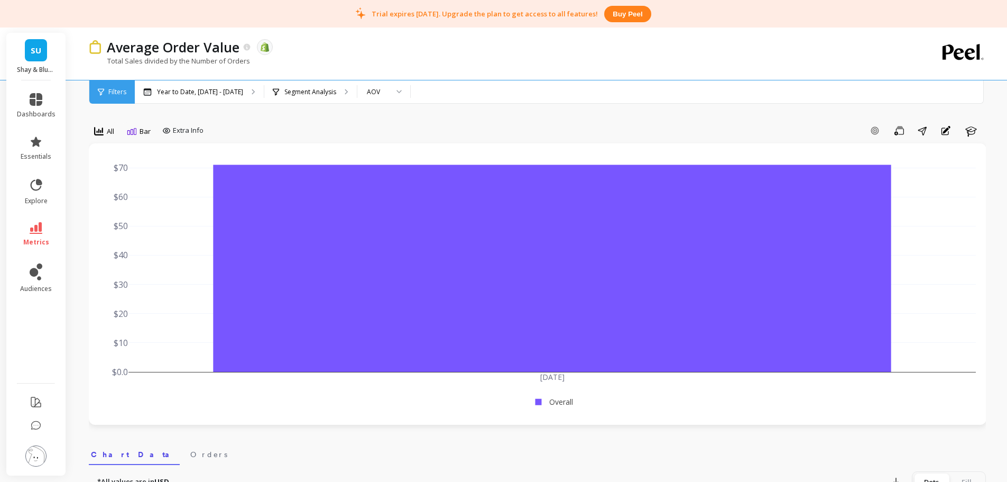
click at [105, 130] on div "All" at bounding box center [104, 131] width 20 height 13
click at [133, 222] on div "Monthly" at bounding box center [127, 215] width 73 height 19
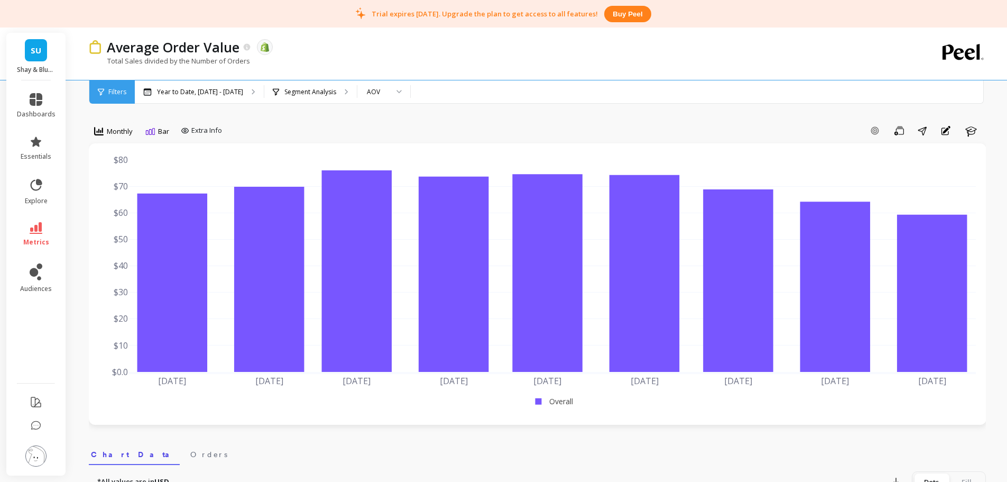
click at [302, 124] on div "Add Goal Save Share Annotations Learn" at bounding box center [606, 130] width 760 height 17
click at [198, 97] on div "Year to Date, [DATE] - [DATE]" at bounding box center [199, 91] width 129 height 23
click at [123, 134] on span "Monthly" at bounding box center [120, 131] width 26 height 10
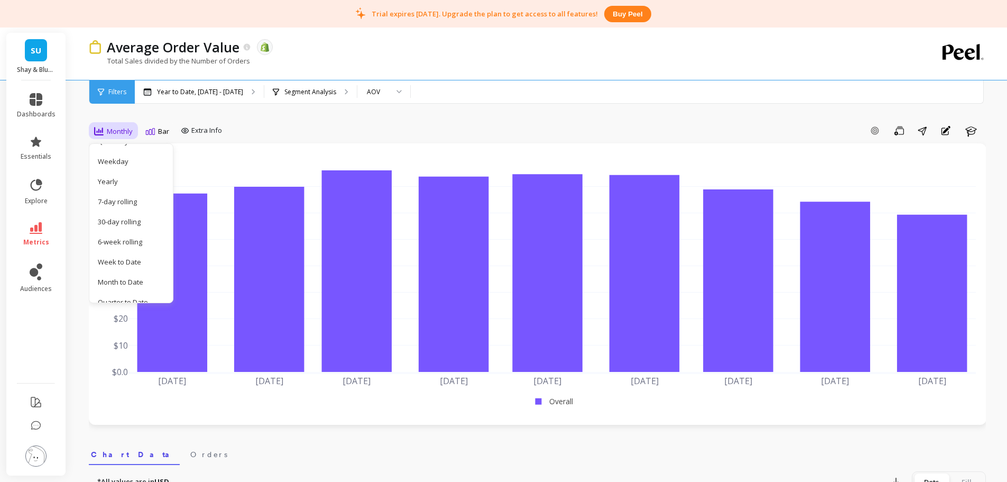
scroll to position [133, 0]
click at [140, 287] on div "Year to Date" at bounding box center [128, 291] width 60 height 10
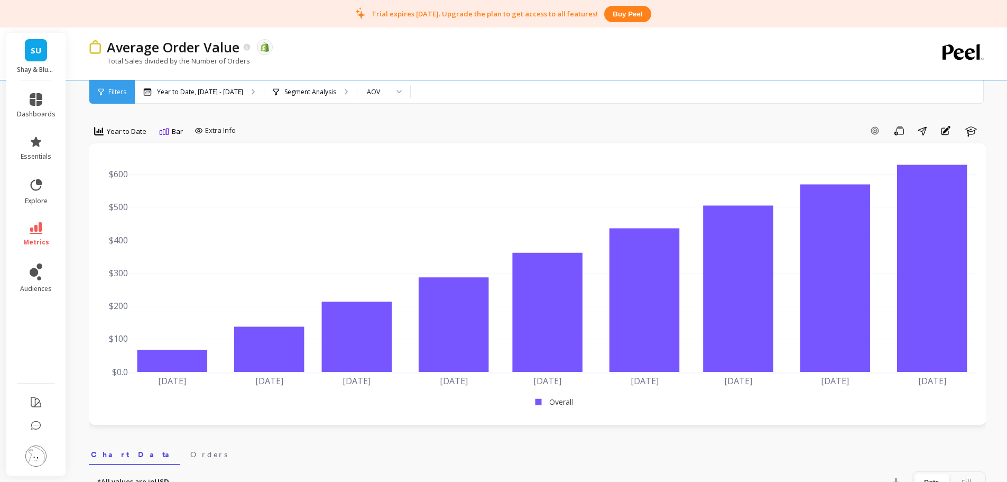
click at [284, 129] on div "Add Goal Save Share Annotations Learn" at bounding box center [613, 130] width 746 height 17
click at [135, 135] on span "Year to Date" at bounding box center [127, 131] width 40 height 10
click at [288, 129] on div "Add Goal Save Share Annotations Learn" at bounding box center [613, 130] width 746 height 17
click at [122, 124] on div "Year to Date" at bounding box center [120, 131] width 59 height 18
click at [127, 217] on div "Monthly" at bounding box center [128, 215] width 60 height 10
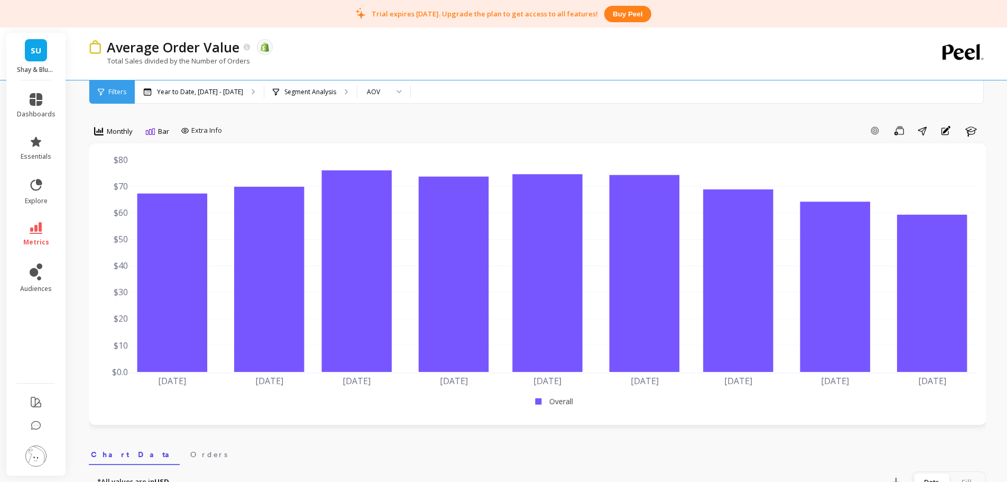
click at [305, 96] on p "Segment Analysis" at bounding box center [310, 92] width 52 height 8
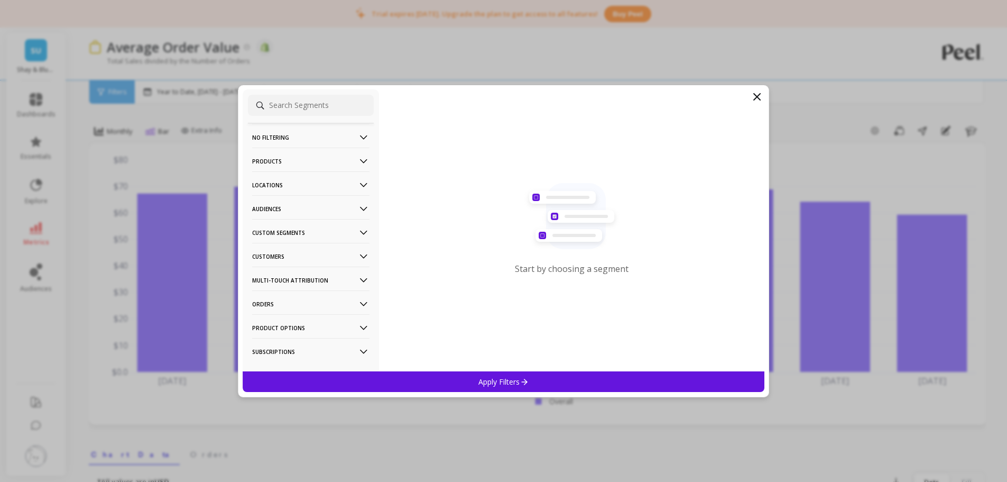
click at [296, 229] on p "Custom Segments" at bounding box center [310, 232] width 117 height 27
click at [297, 231] on p "Custom Segments" at bounding box center [310, 232] width 117 height 27
click at [281, 205] on p "Audiences" at bounding box center [310, 208] width 117 height 27
click at [280, 205] on p "Audiences" at bounding box center [310, 208] width 117 height 27
click at [284, 208] on p "Audiences" at bounding box center [310, 208] width 117 height 27
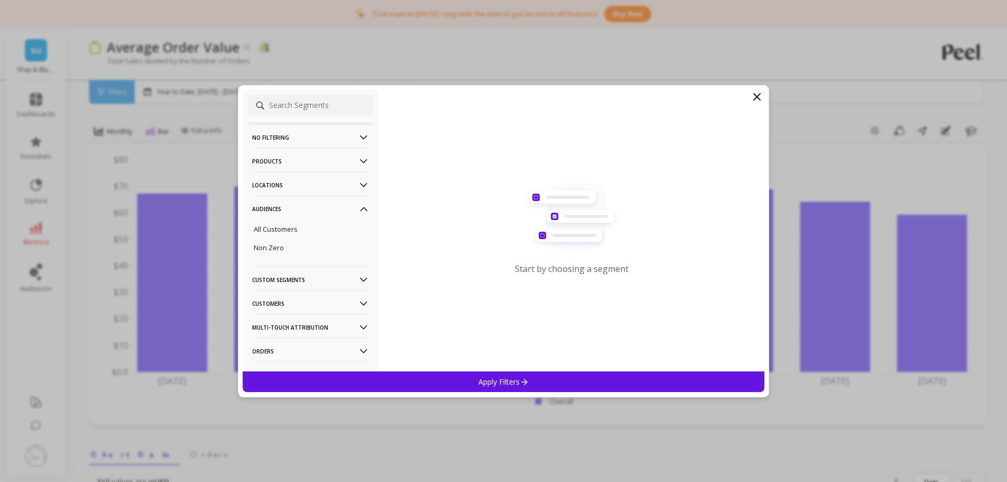
click at [289, 252] on div "Non Zero" at bounding box center [311, 247] width 126 height 17
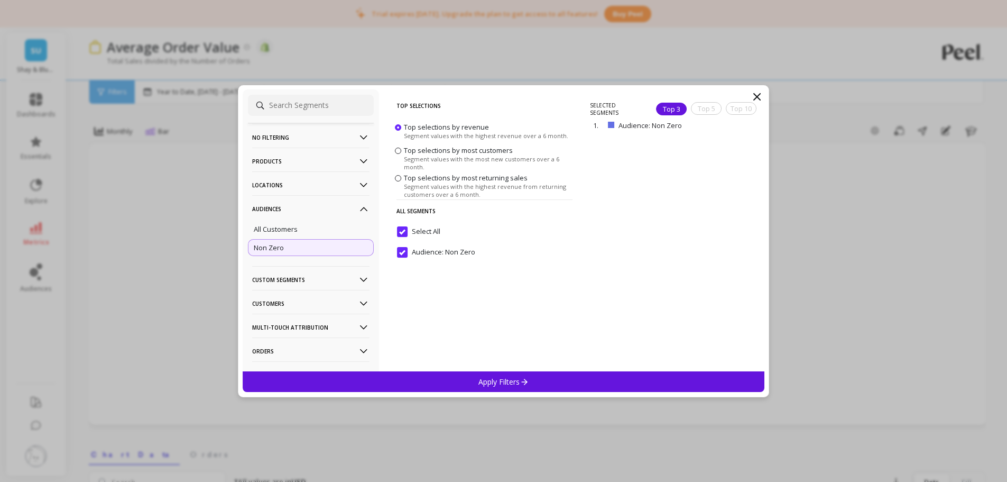
click at [514, 381] on p "Apply Filters" at bounding box center [503, 381] width 50 height 10
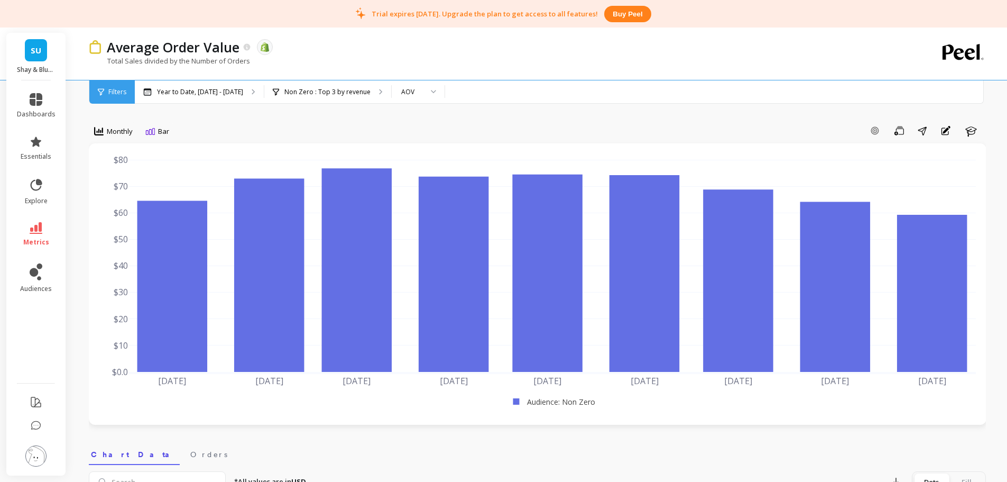
click at [293, 93] on p "Non Zero : Top 3 by revenue" at bounding box center [327, 92] width 86 height 8
click at [30, 275] on icon at bounding box center [36, 271] width 13 height 17
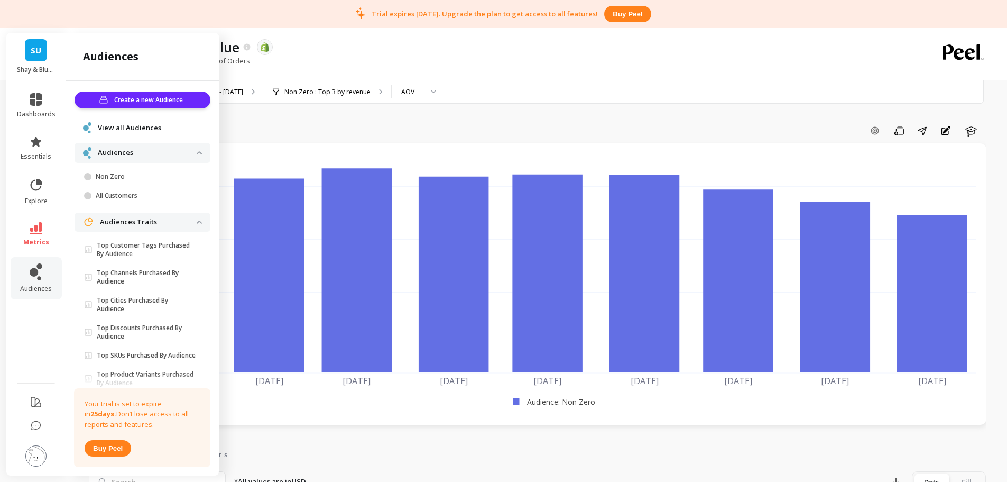
click at [142, 179] on p "Non Zero" at bounding box center [146, 176] width 101 height 8
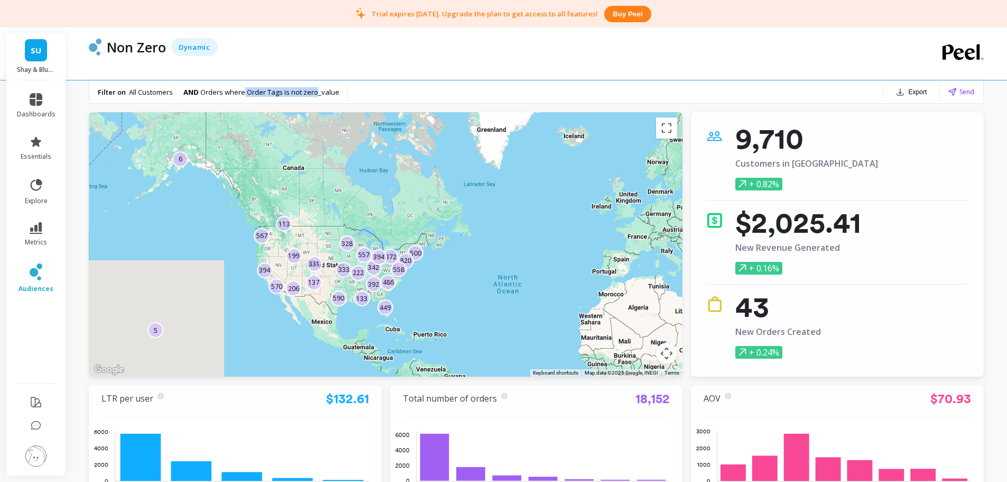
drag, startPoint x: 252, startPoint y: 90, endPoint x: 316, endPoint y: 91, distance: 64.0
click at [316, 91] on span "Orders where Order Tags is not zero_value" at bounding box center [269, 92] width 139 height 10
drag, startPoint x: 320, startPoint y: 94, endPoint x: 282, endPoint y: 93, distance: 37.5
click at [282, 93] on span "Orders where Order Tags is not zero_value" at bounding box center [269, 92] width 139 height 10
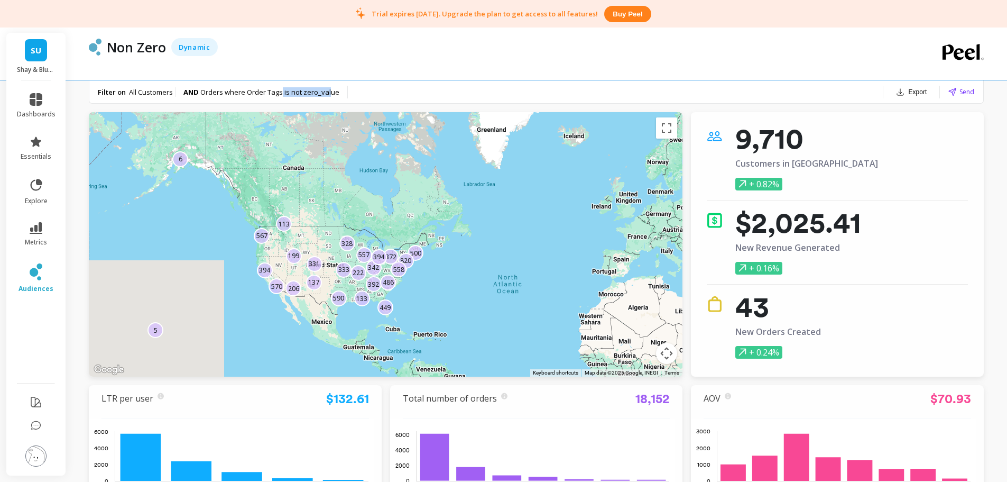
click at [282, 93] on span "Orders where Order Tags is not zero_value" at bounding box center [269, 92] width 139 height 10
click at [295, 93] on span "Orders where Order Tags is not zero_value" at bounding box center [269, 92] width 139 height 10
click at [352, 67] on div "Non Zero Dynamic" at bounding box center [494, 53] width 810 height 52
drag, startPoint x: 245, startPoint y: 89, endPoint x: 296, endPoint y: 87, distance: 51.3
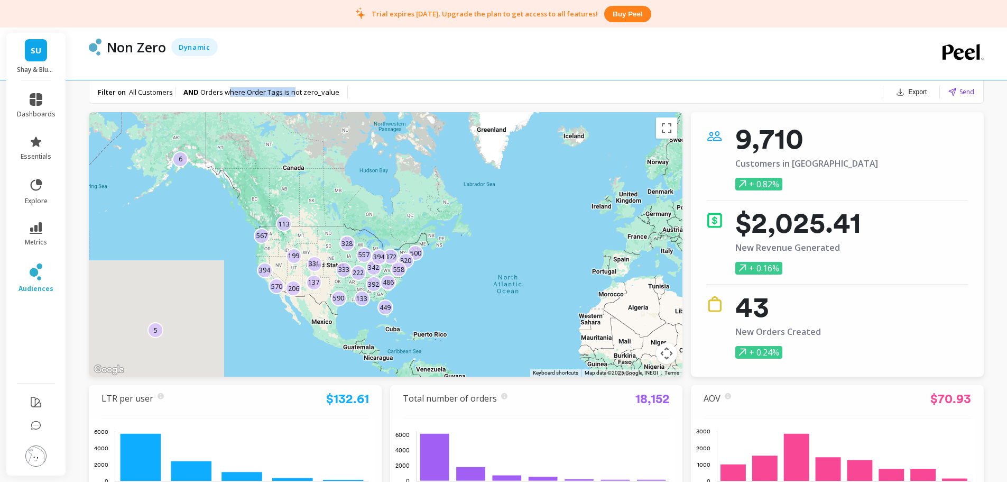
click at [296, 87] on span "Orders where Order Tags is not zero_value" at bounding box center [269, 92] width 139 height 10
click at [40, 270] on icon at bounding box center [36, 271] width 13 height 17
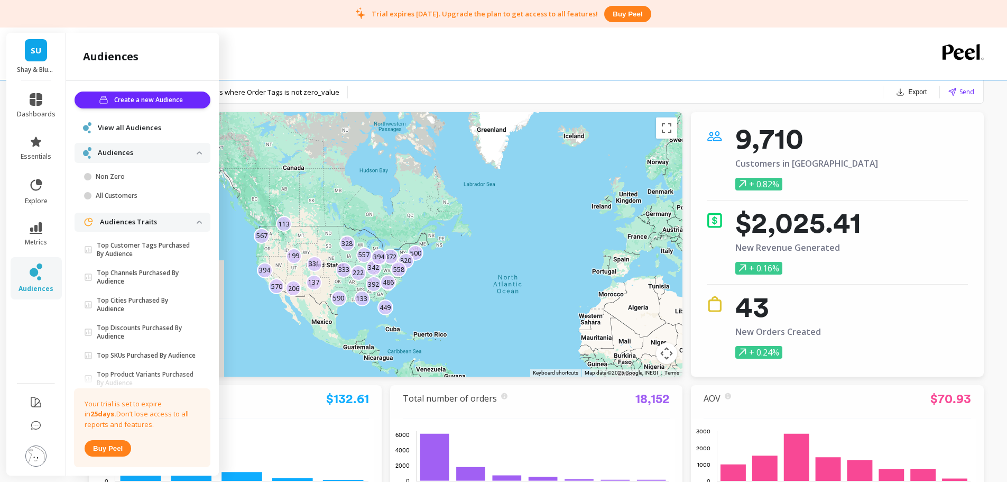
click at [45, 230] on link "metrics" at bounding box center [36, 234] width 39 height 24
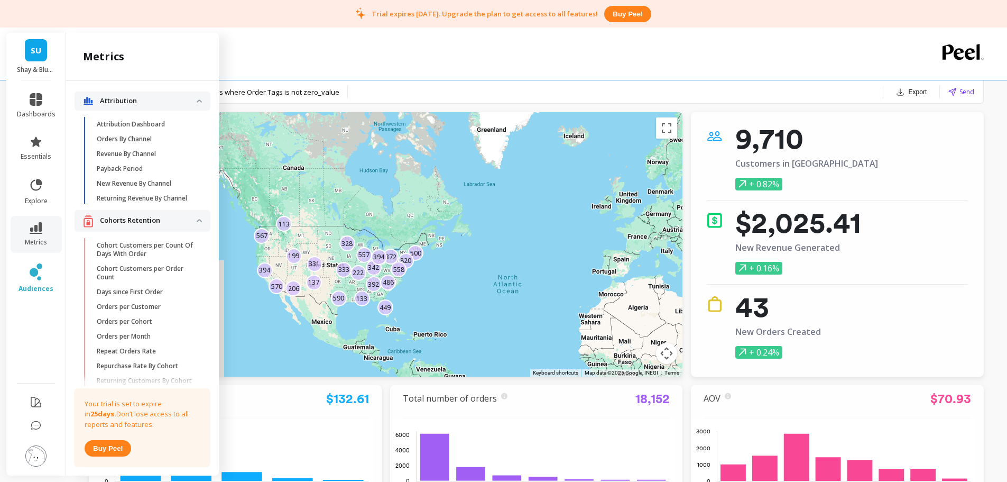
scroll to position [123, 0]
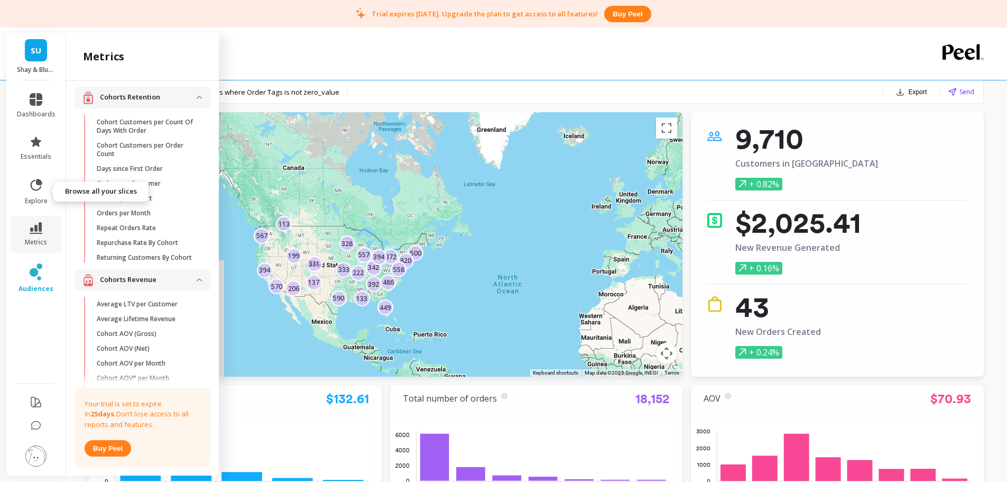
click at [41, 194] on link "explore" at bounding box center [36, 191] width 39 height 27
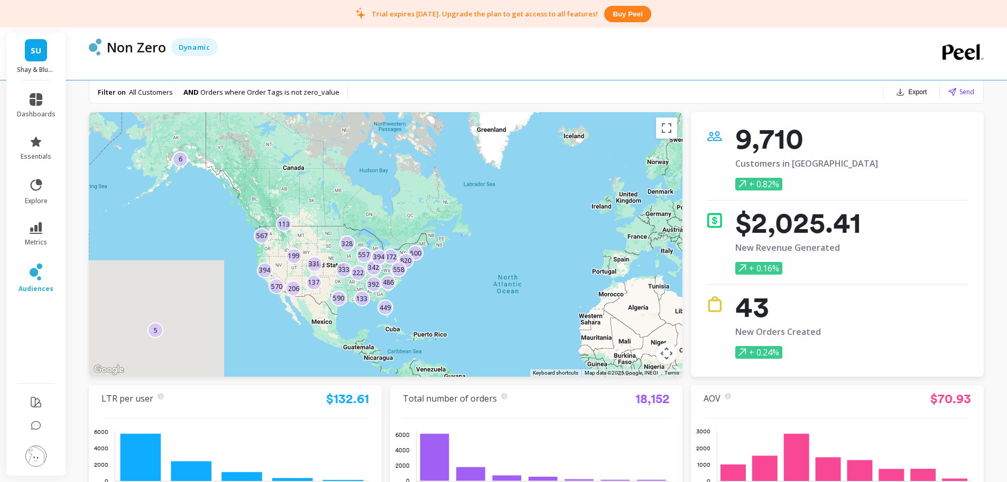
click at [331, 62] on div "Non Zero Dynamic" at bounding box center [494, 53] width 810 height 52
click at [38, 470] on li at bounding box center [36, 457] width 60 height 38
click at [45, 456] on img at bounding box center [35, 455] width 21 height 21
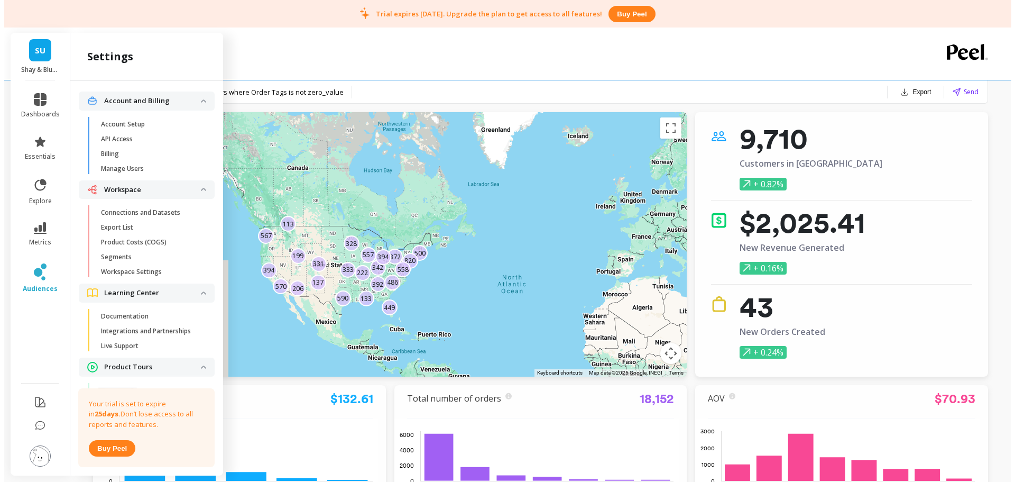
scroll to position [53, 0]
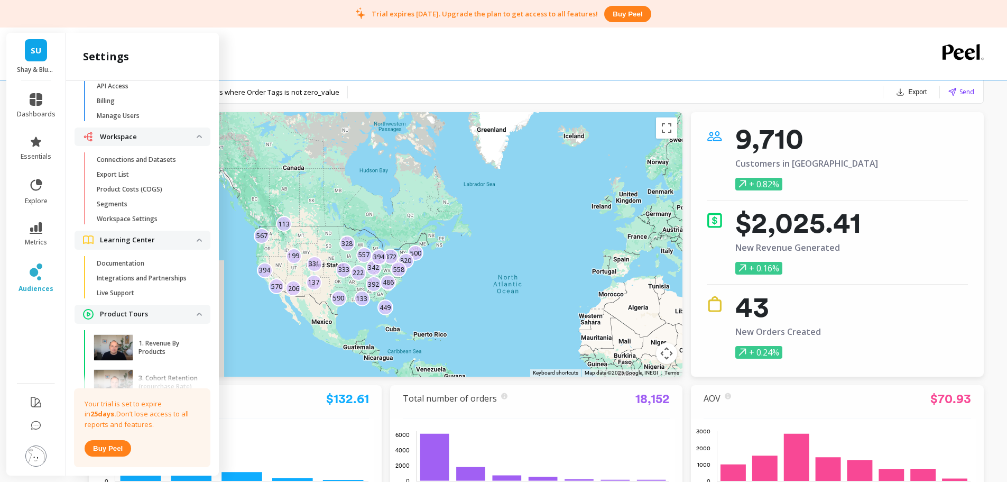
click at [153, 216] on p "Workspace Settings" at bounding box center [127, 219] width 61 height 8
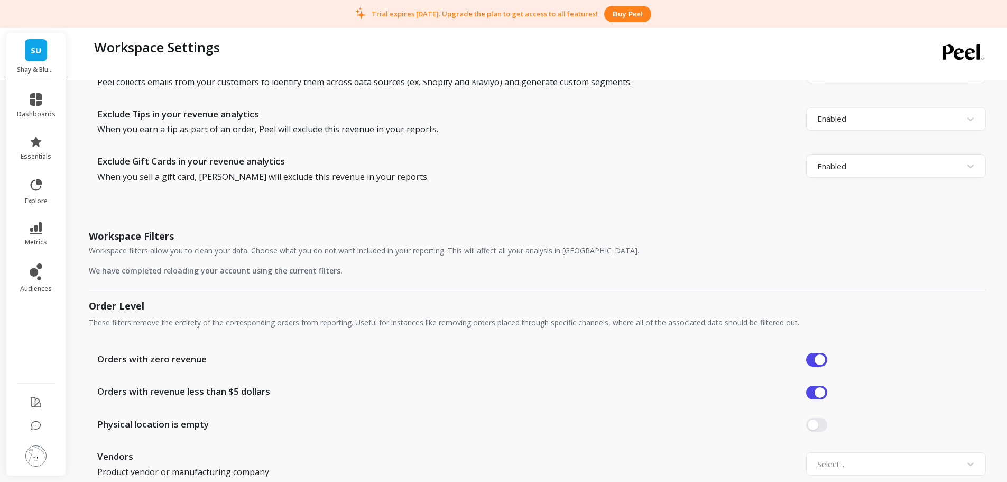
scroll to position [581, 0]
